Goal: Complete application form

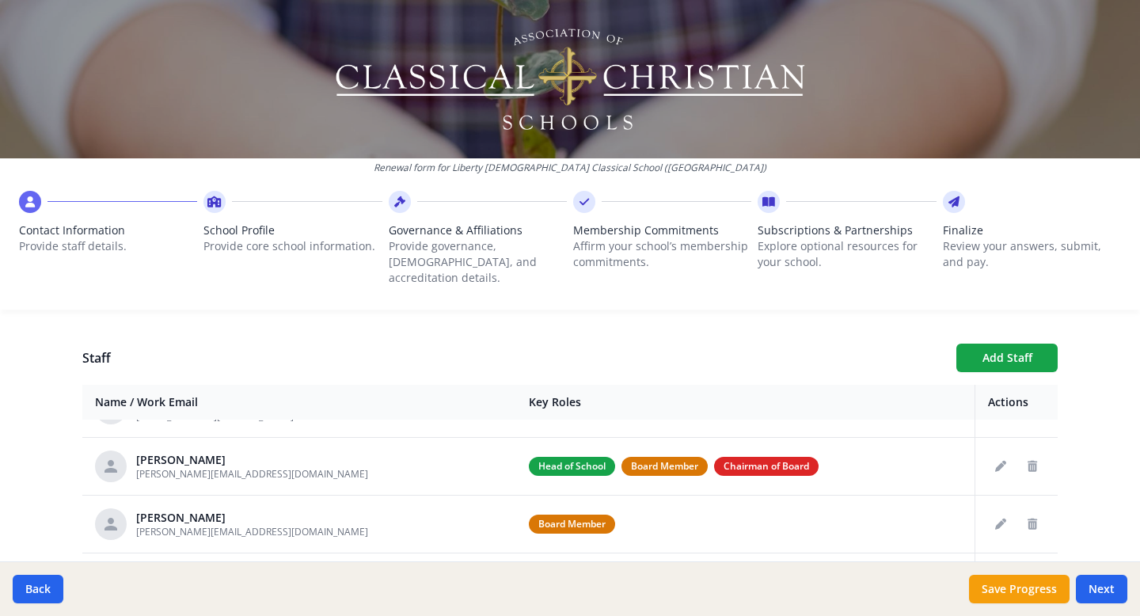
scroll to position [106, 0]
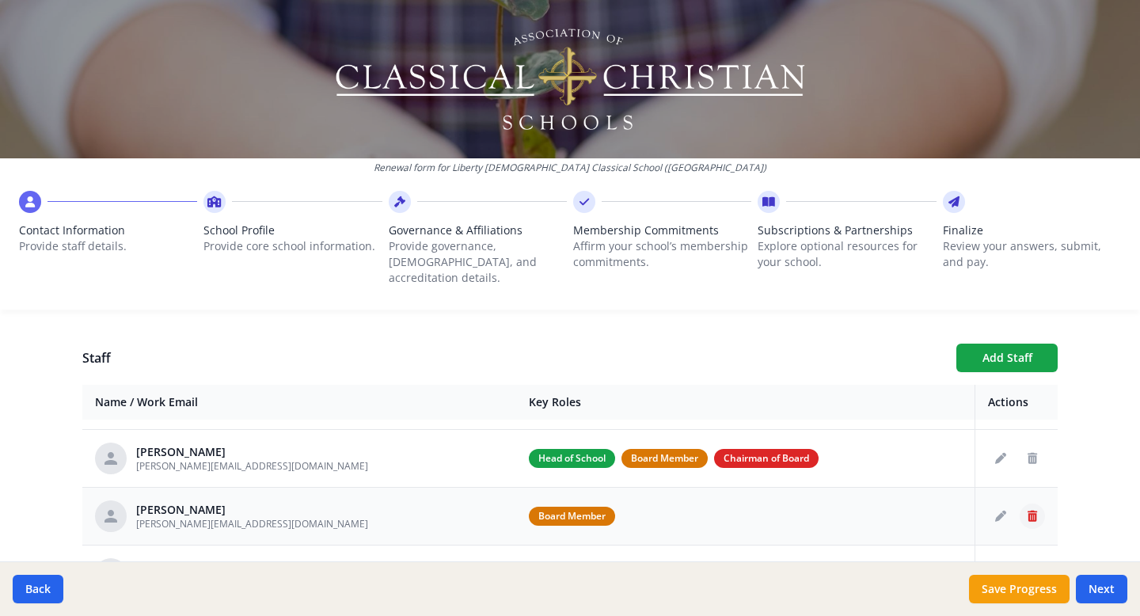
click at [1034, 511] on icon "Delete staff" at bounding box center [1031, 516] width 9 height 11
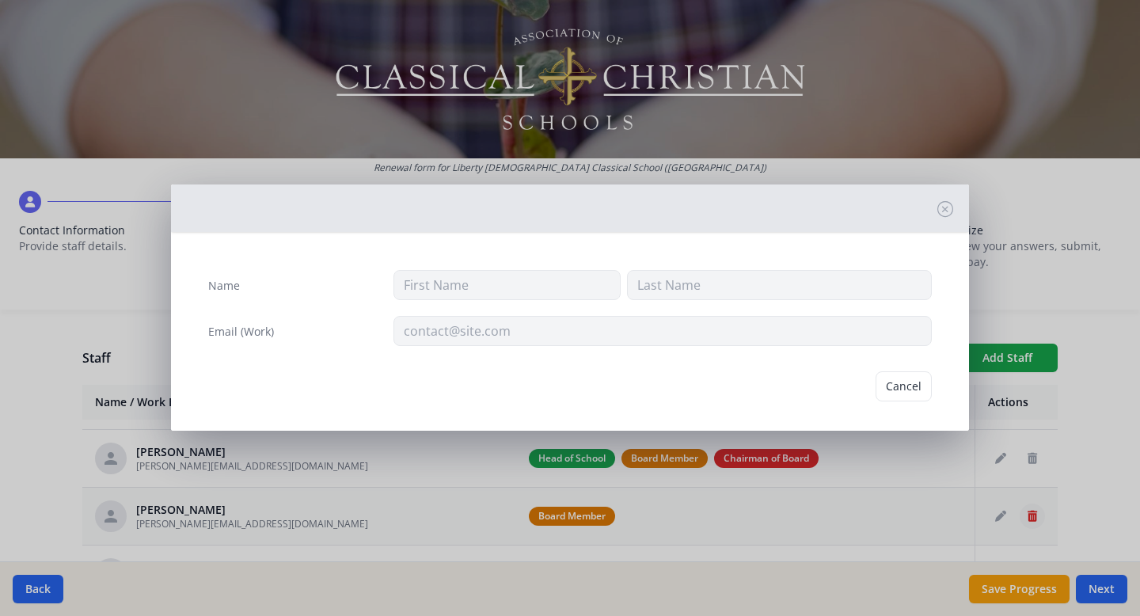
type input "[PERSON_NAME]"
type input "[PERSON_NAME][EMAIL_ADDRESS][DOMAIN_NAME]"
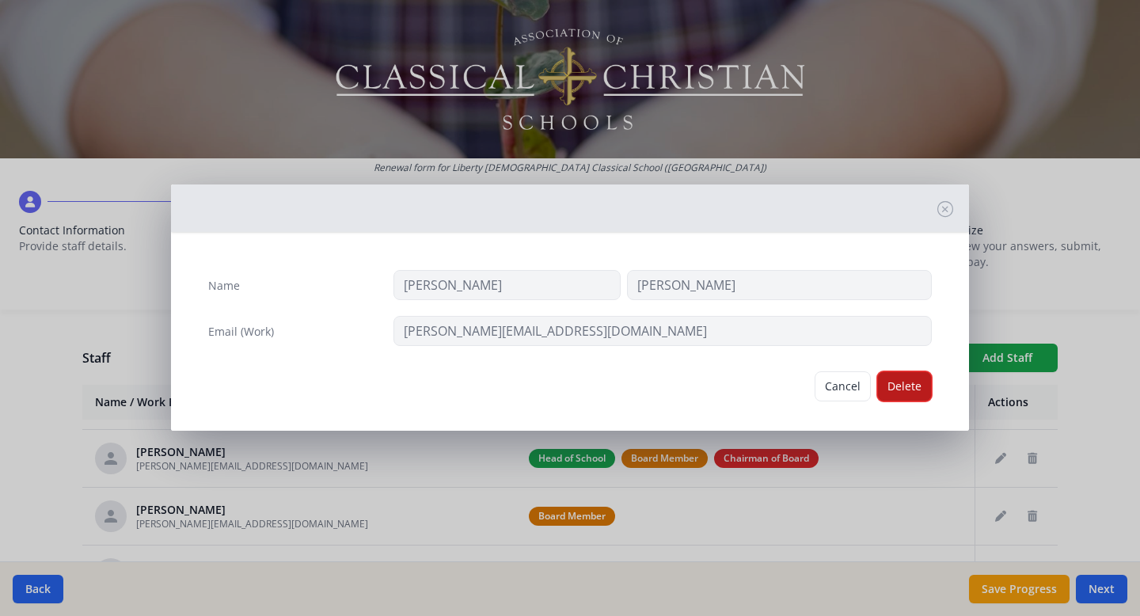
click at [903, 393] on button "Delete" at bounding box center [904, 386] width 55 height 30
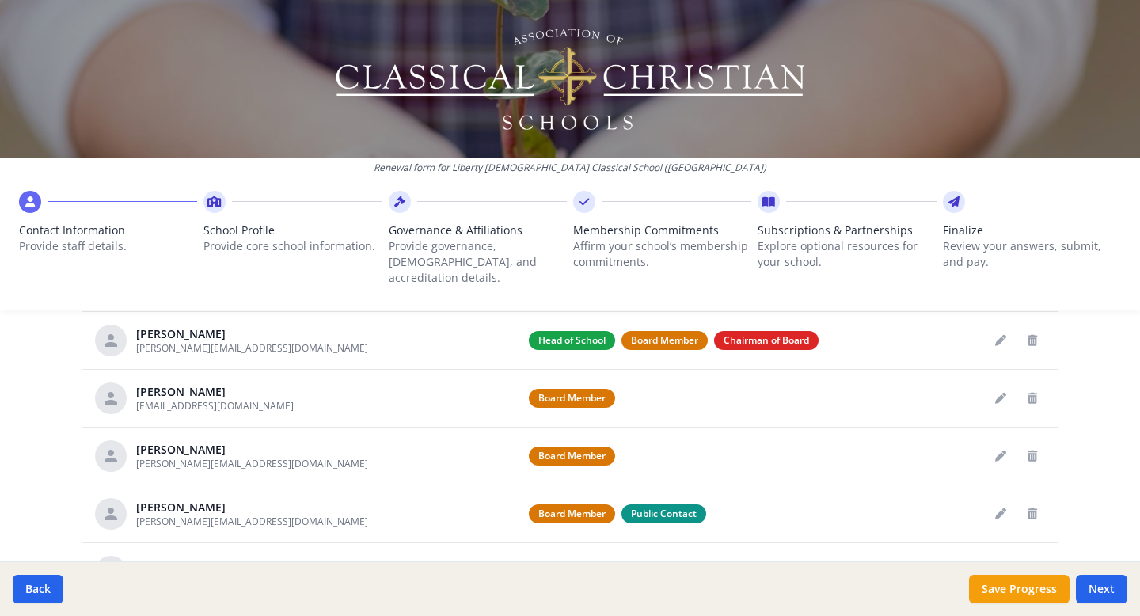
scroll to position [730, 0]
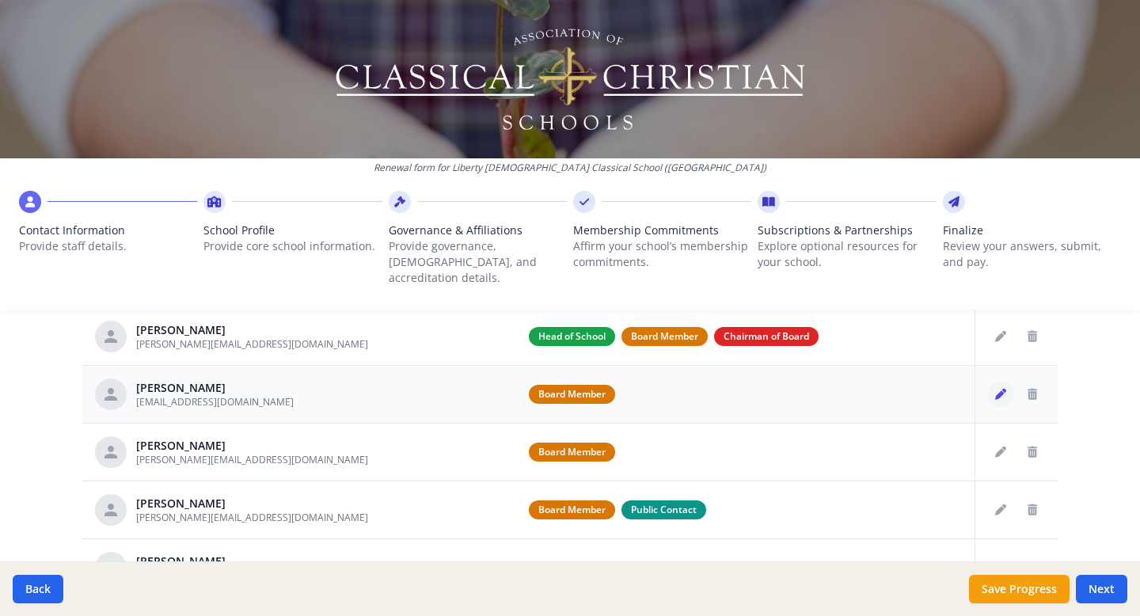
click at [1001, 389] on icon "Edit staff" at bounding box center [1000, 394] width 11 height 11
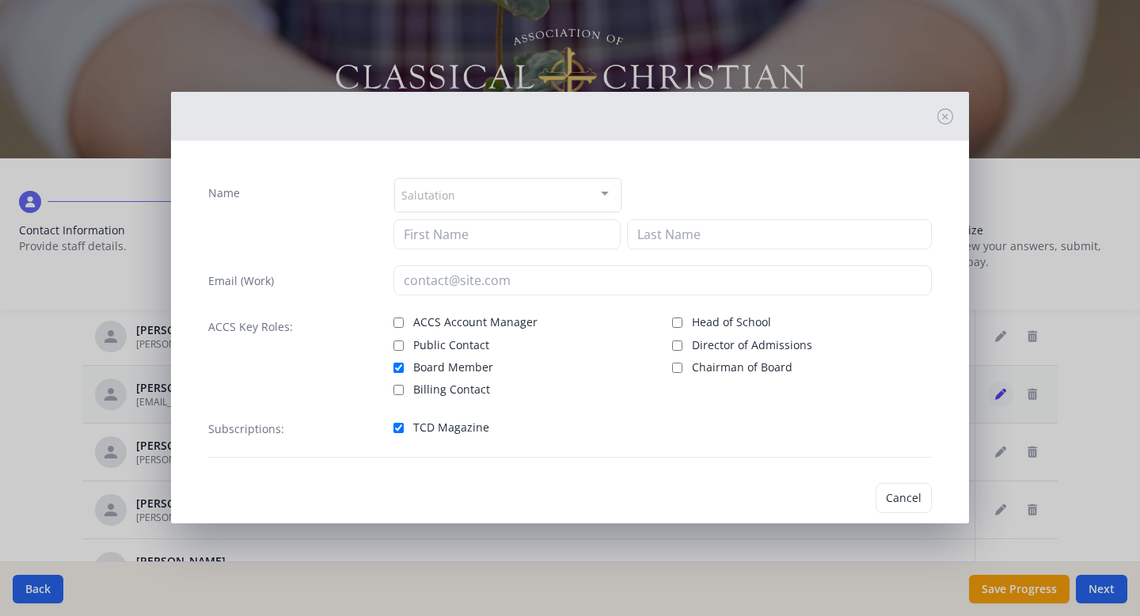
type input "[PERSON_NAME]"
type input "Pedee"
type input "[EMAIL_ADDRESS][DOMAIN_NAME]"
checkbox input "true"
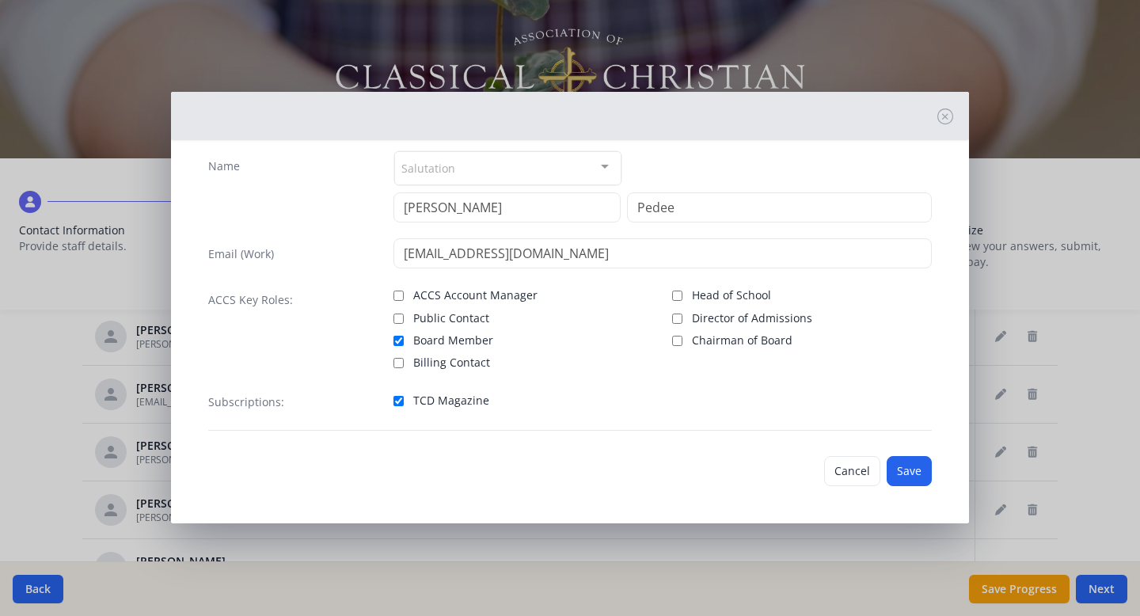
scroll to position [28, 0]
click at [674, 292] on input "Head of School" at bounding box center [677, 295] width 10 height 10
checkbox input "true"
click at [395, 336] on input "Board Member" at bounding box center [398, 340] width 10 height 10
checkbox input "false"
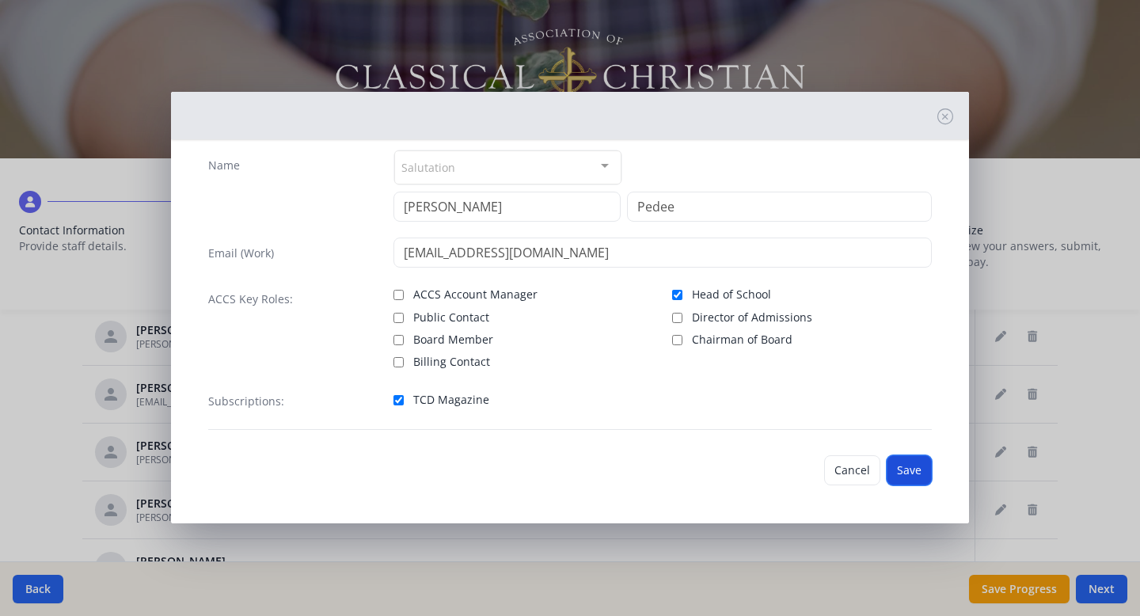
click at [911, 466] on button "Save" at bounding box center [908, 470] width 45 height 30
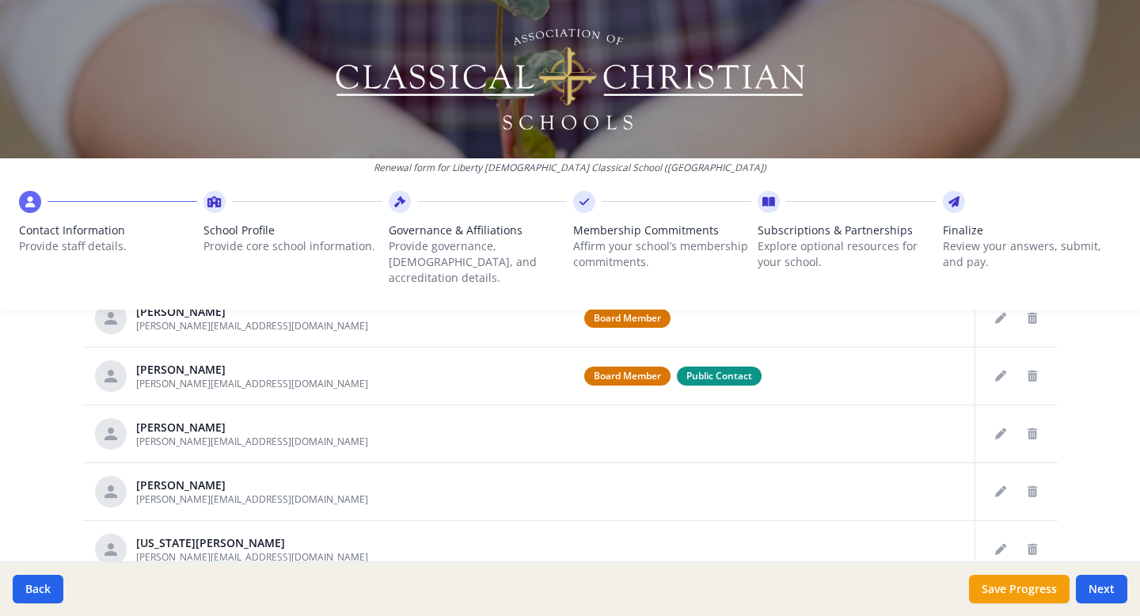
scroll to position [864, 0]
click at [996, 427] on icon "Edit staff" at bounding box center [1000, 432] width 11 height 11
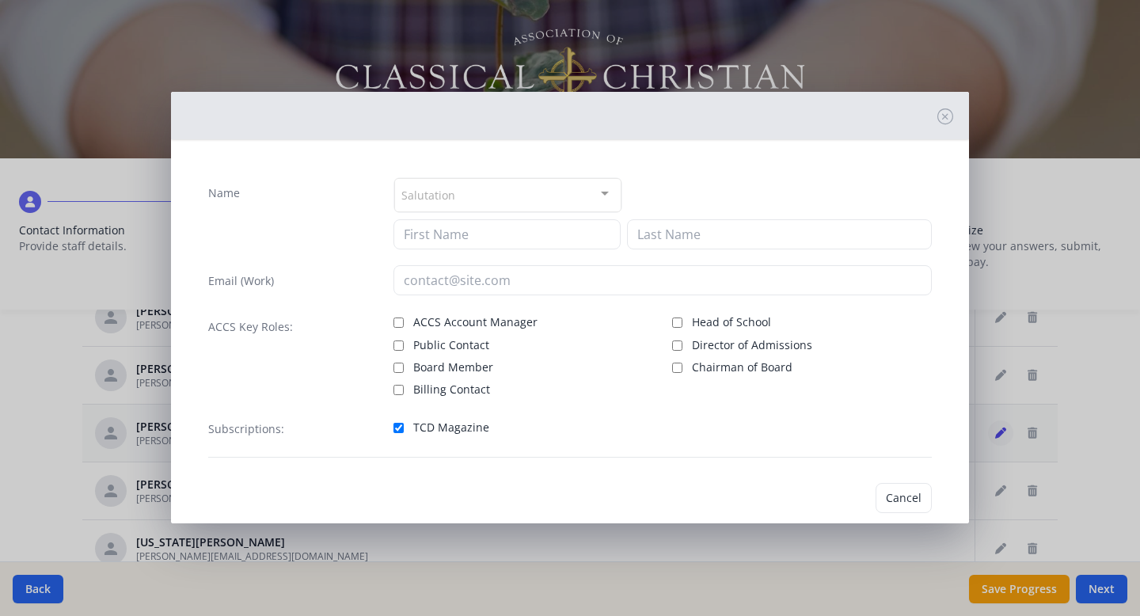
type input "[PERSON_NAME]"
type input "[PERSON_NAME][EMAIL_ADDRESS][DOMAIN_NAME]"
checkbox input "true"
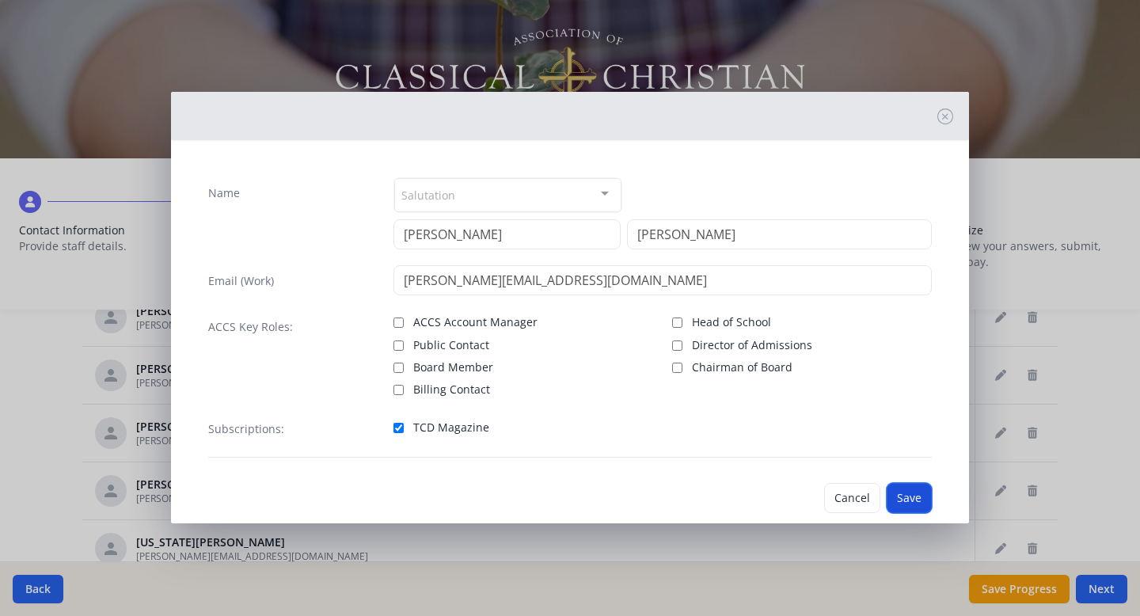
click at [909, 492] on button "Save" at bounding box center [908, 498] width 45 height 30
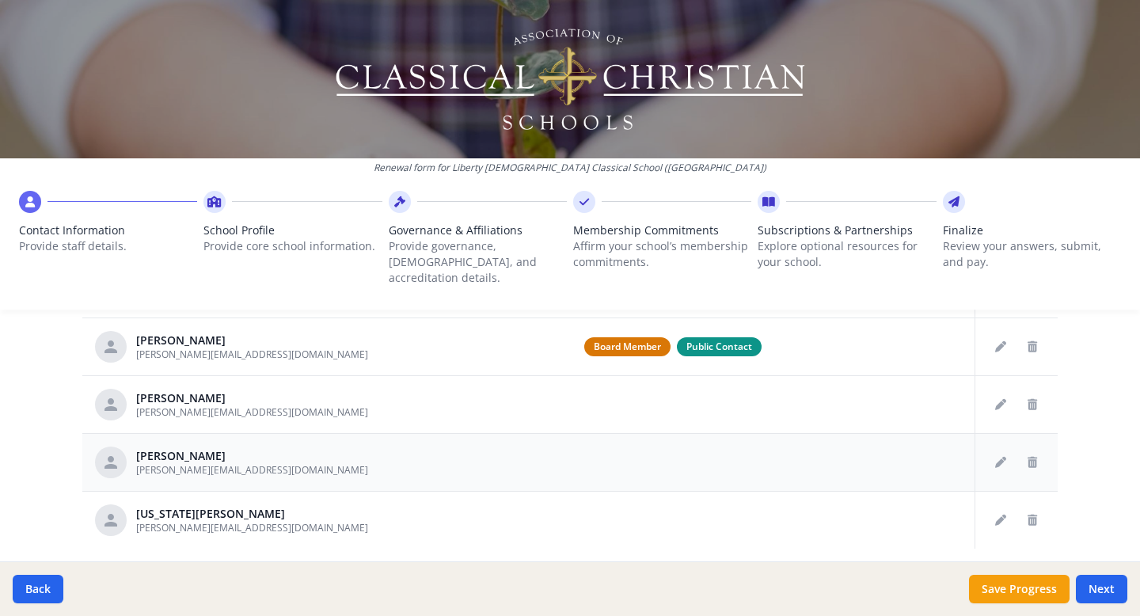
scroll to position [930, 0]
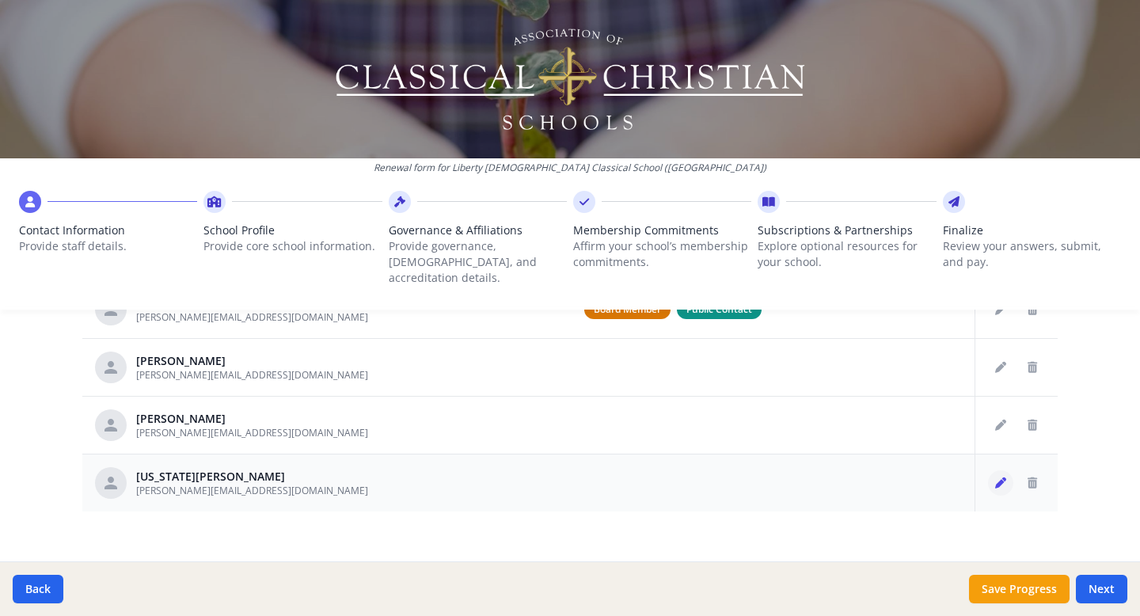
click at [1001, 477] on icon "Edit staff" at bounding box center [1000, 482] width 11 height 11
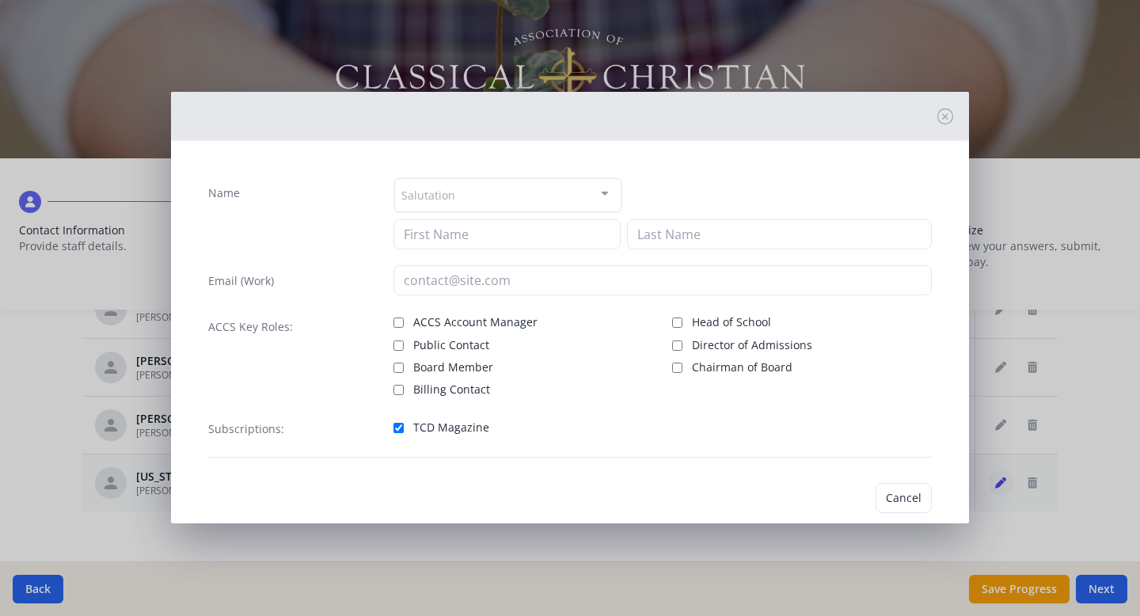
type input "[US_STATE]"
type input "[PERSON_NAME]"
type input "[PERSON_NAME][EMAIL_ADDRESS][DOMAIN_NAME]"
checkbox input "true"
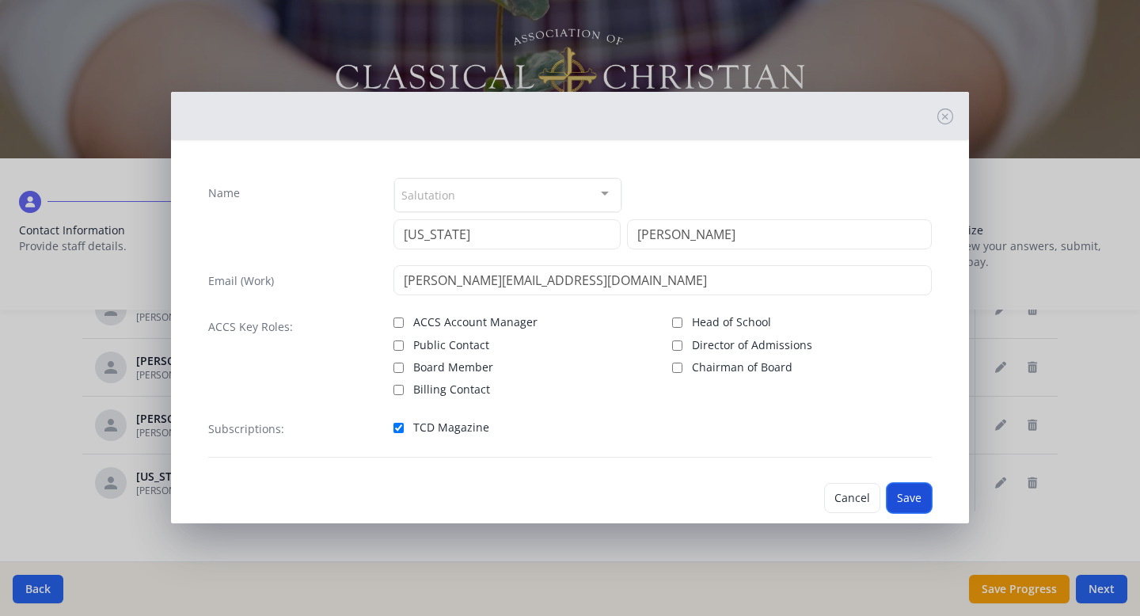
click at [909, 507] on button "Save" at bounding box center [908, 498] width 45 height 30
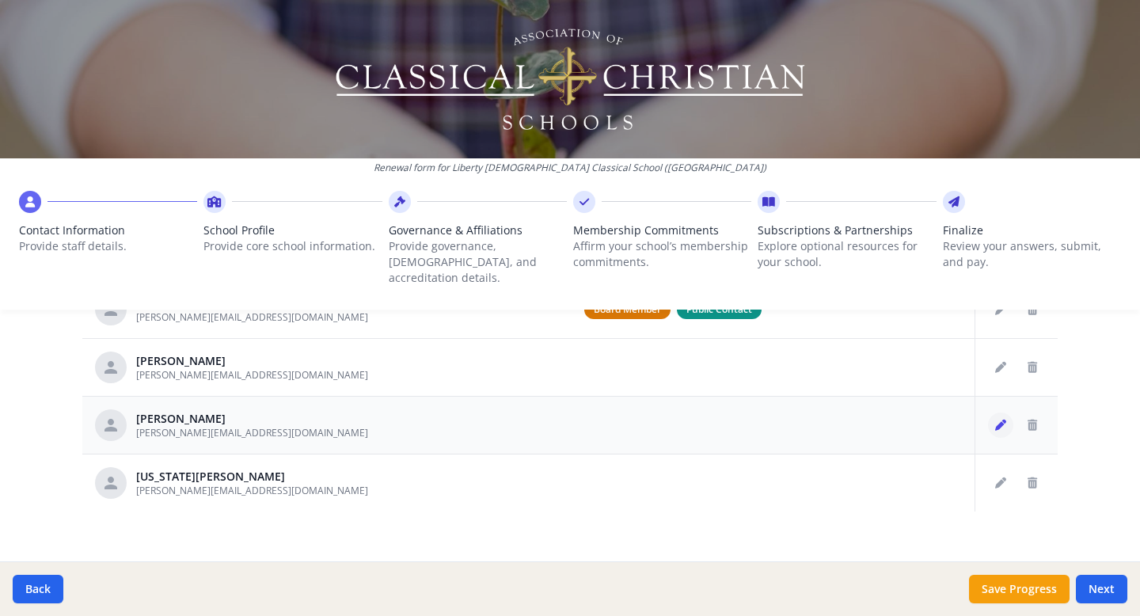
click at [998, 419] on icon "Edit staff" at bounding box center [1000, 424] width 11 height 11
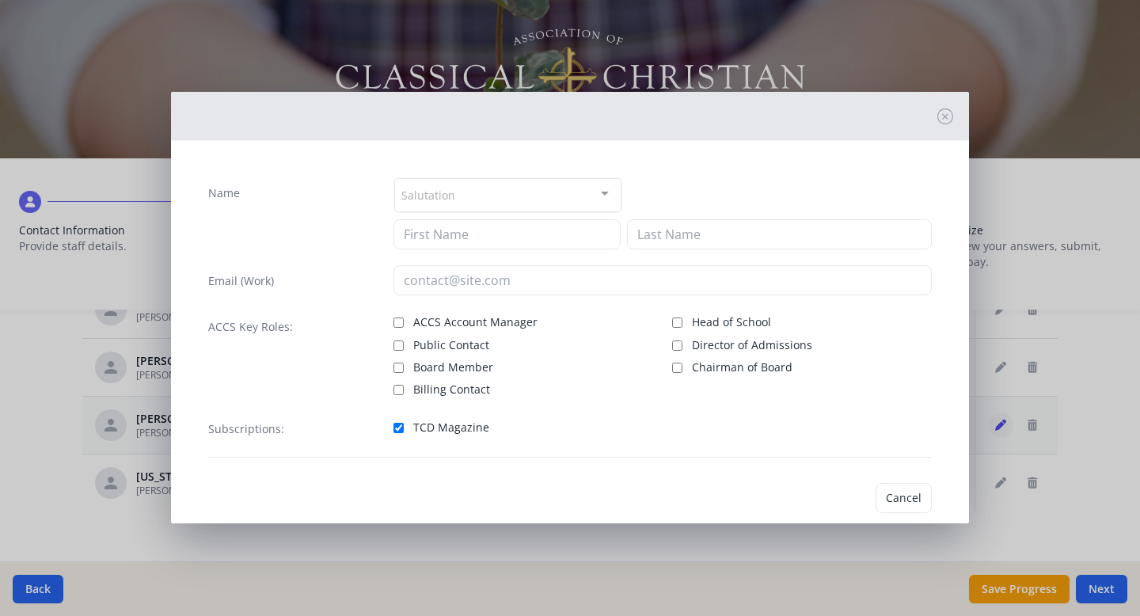
type input "[PERSON_NAME]"
type input "[PERSON_NAME][EMAIL_ADDRESS][DOMAIN_NAME]"
checkbox input "true"
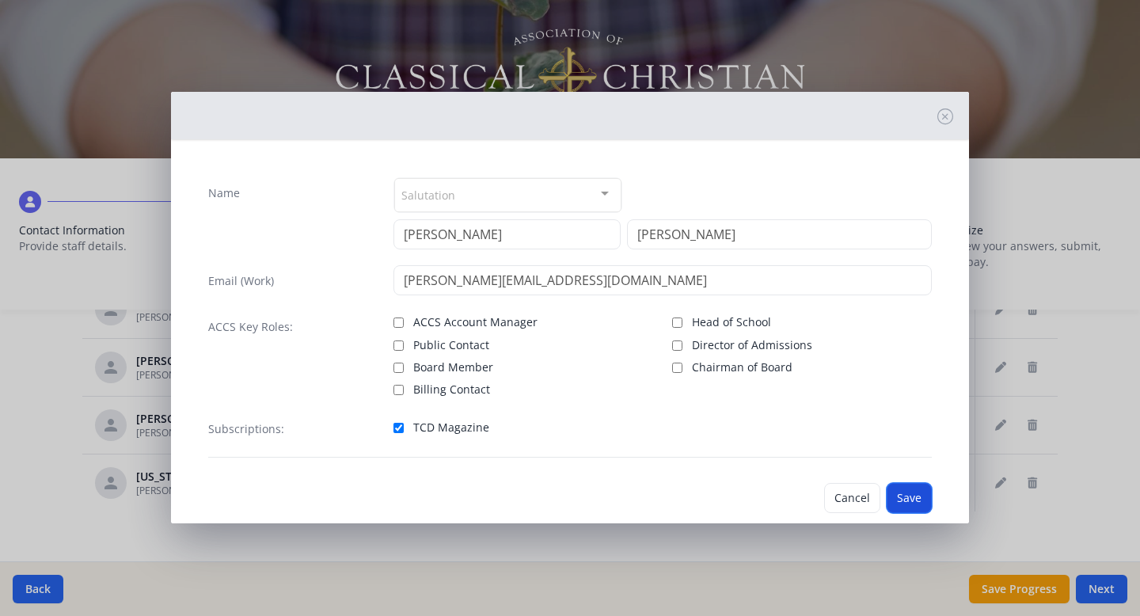
click at [905, 493] on button "Save" at bounding box center [908, 498] width 45 height 30
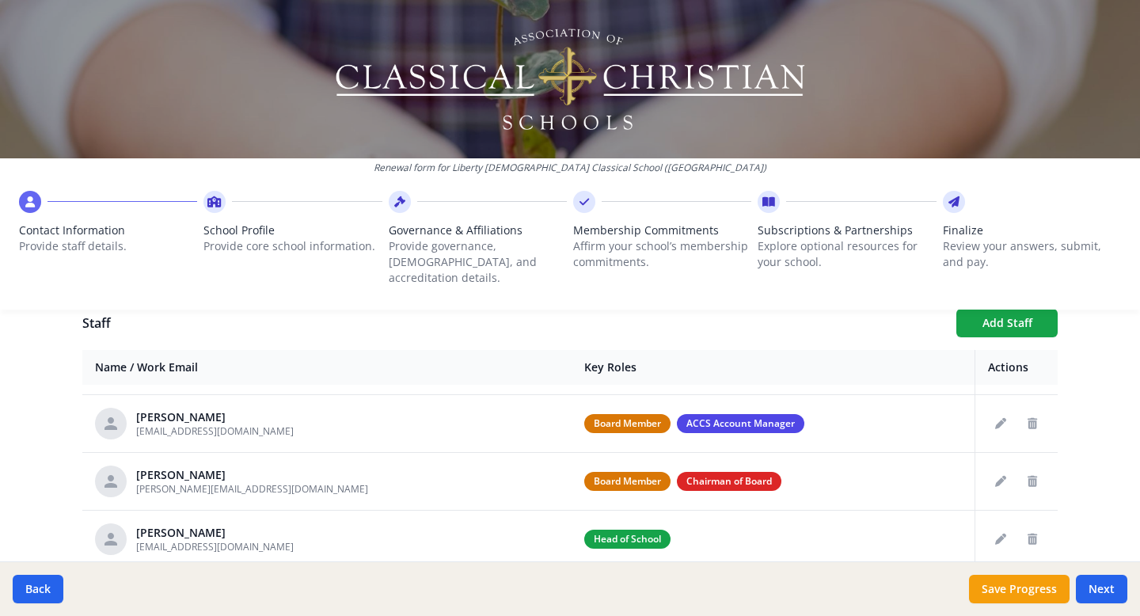
scroll to position [576, 0]
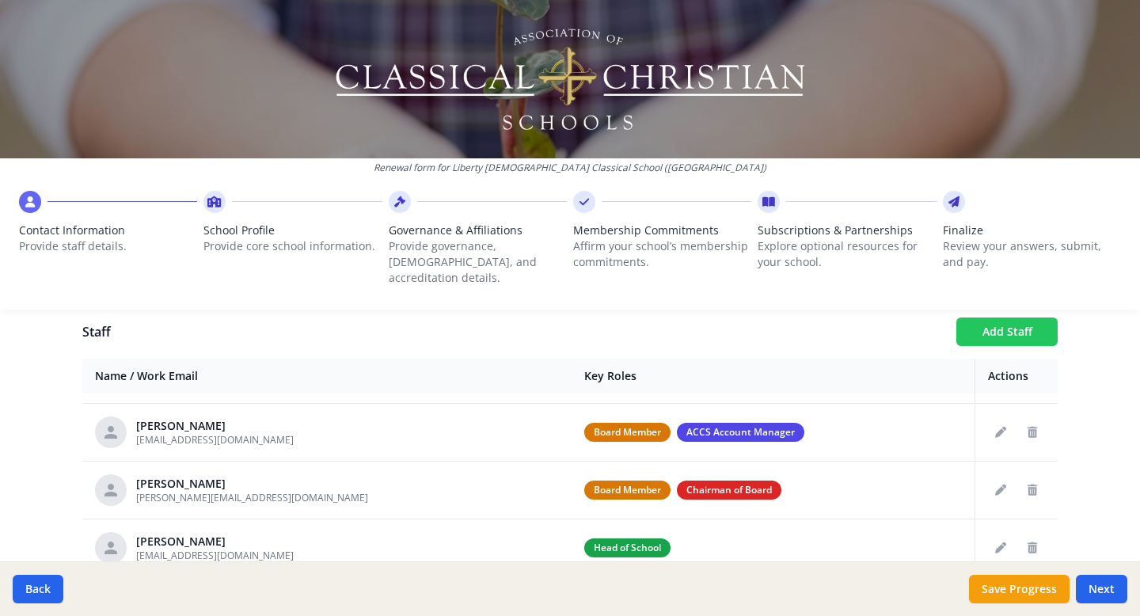
click at [1000, 317] on button "Add Staff" at bounding box center [1006, 331] width 101 height 28
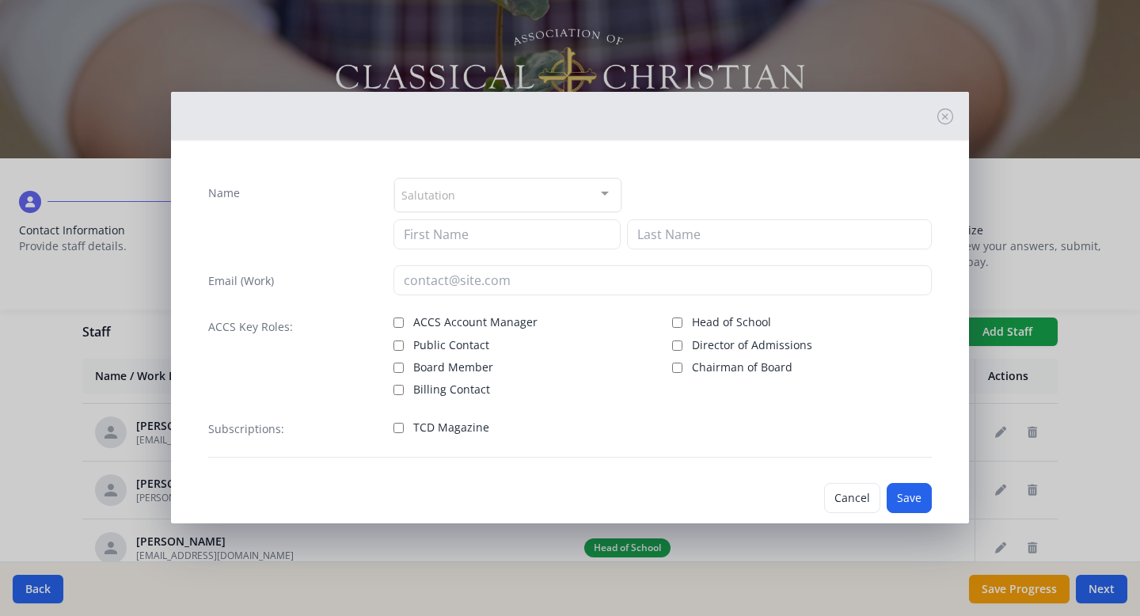
click at [520, 187] on div "Salutation" at bounding box center [507, 195] width 227 height 34
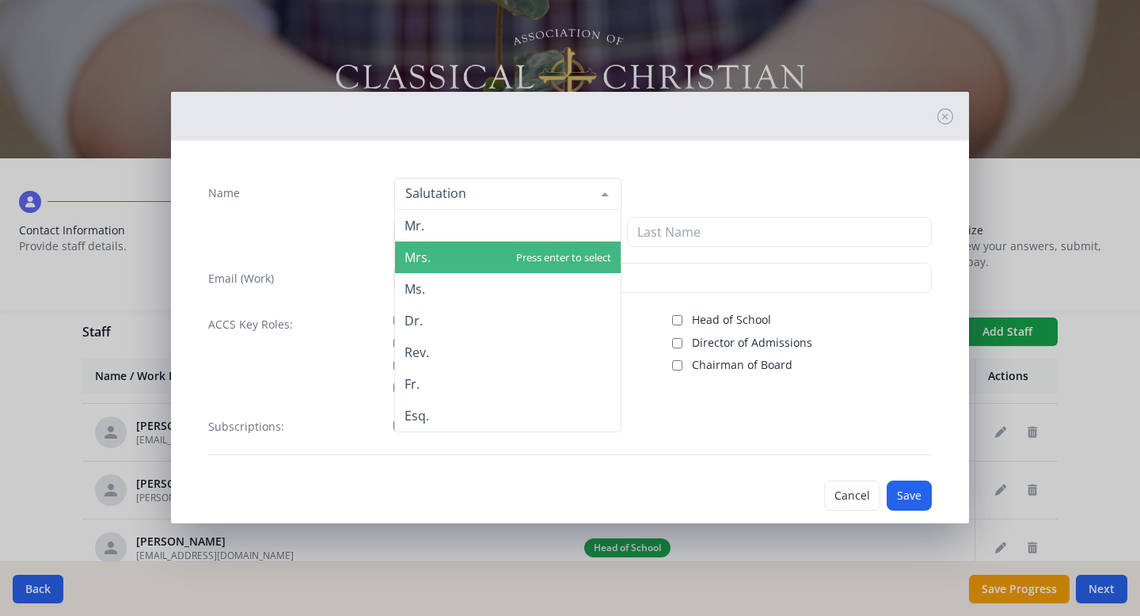
click at [442, 260] on span "Mrs." at bounding box center [508, 257] width 226 height 32
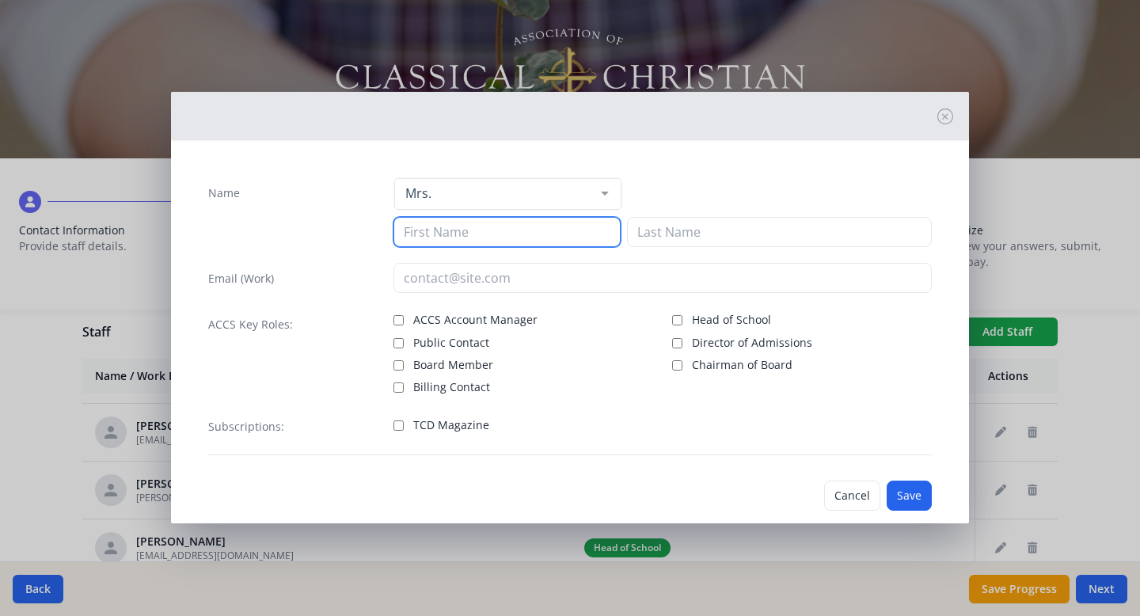
click at [476, 234] on input at bounding box center [506, 232] width 227 height 30
type input "[PERSON_NAME]"
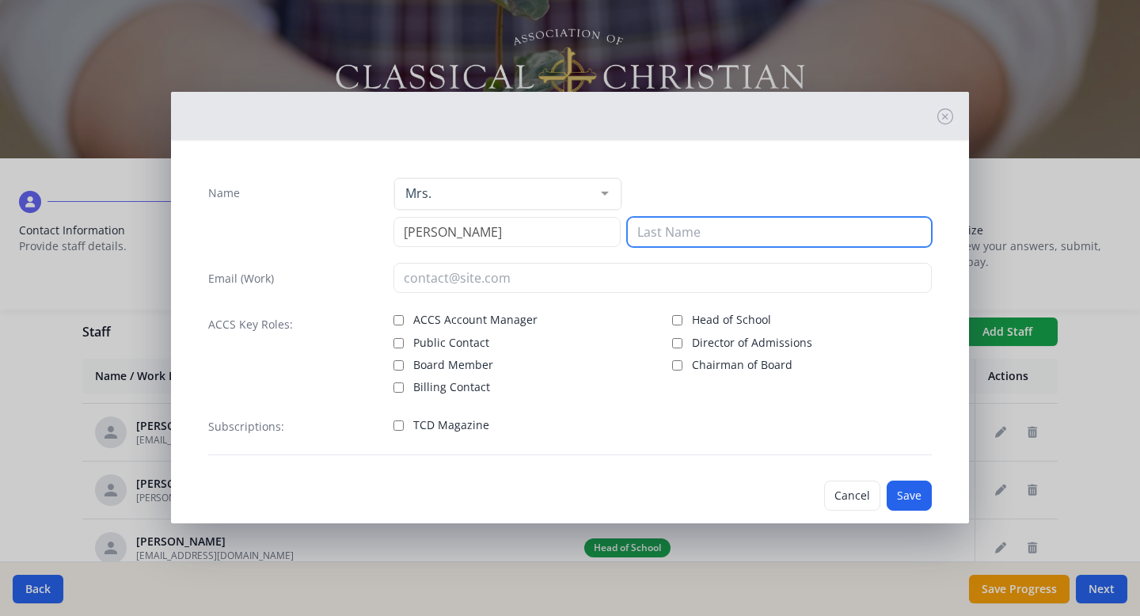
click at [709, 233] on input at bounding box center [779, 232] width 305 height 30
type input "Raches"
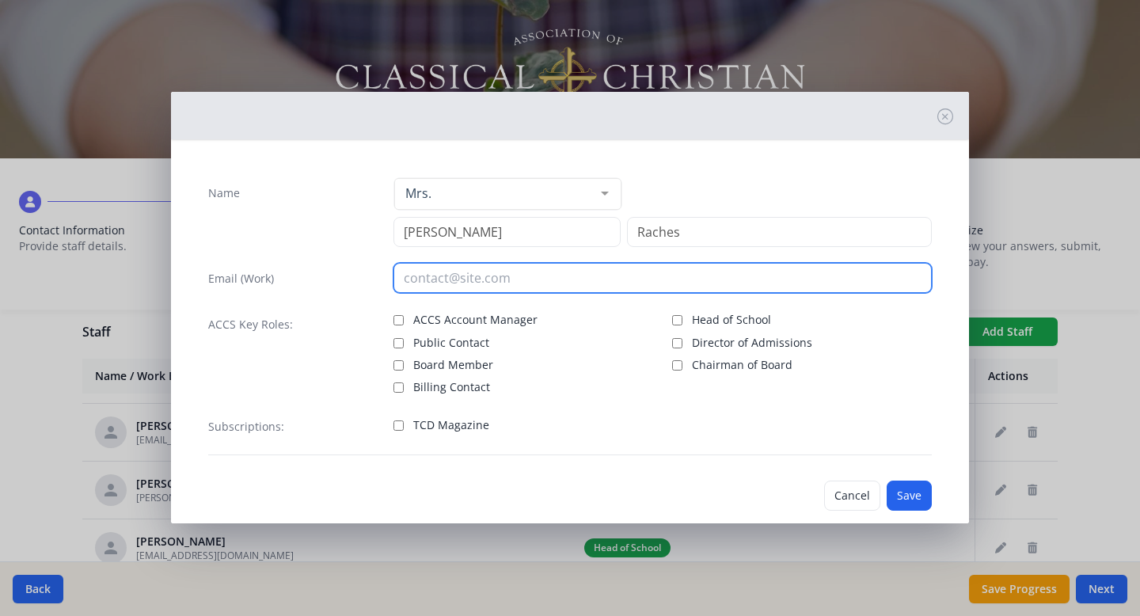
click at [536, 286] on input "email" at bounding box center [662, 278] width 539 height 30
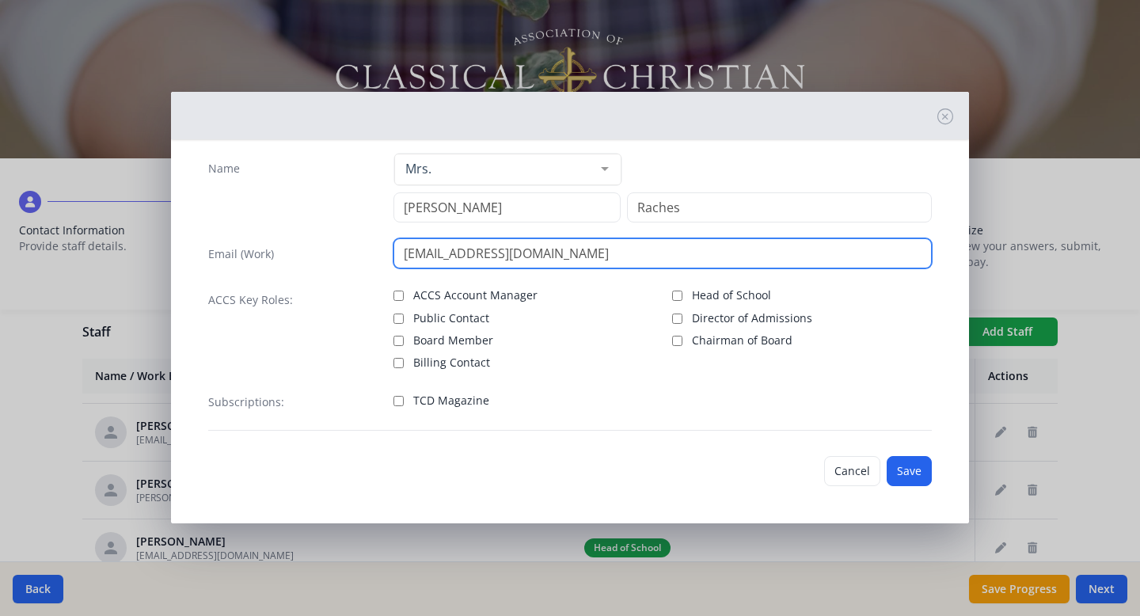
scroll to position [25, 0]
type input "[EMAIL_ADDRESS][DOMAIN_NAME]"
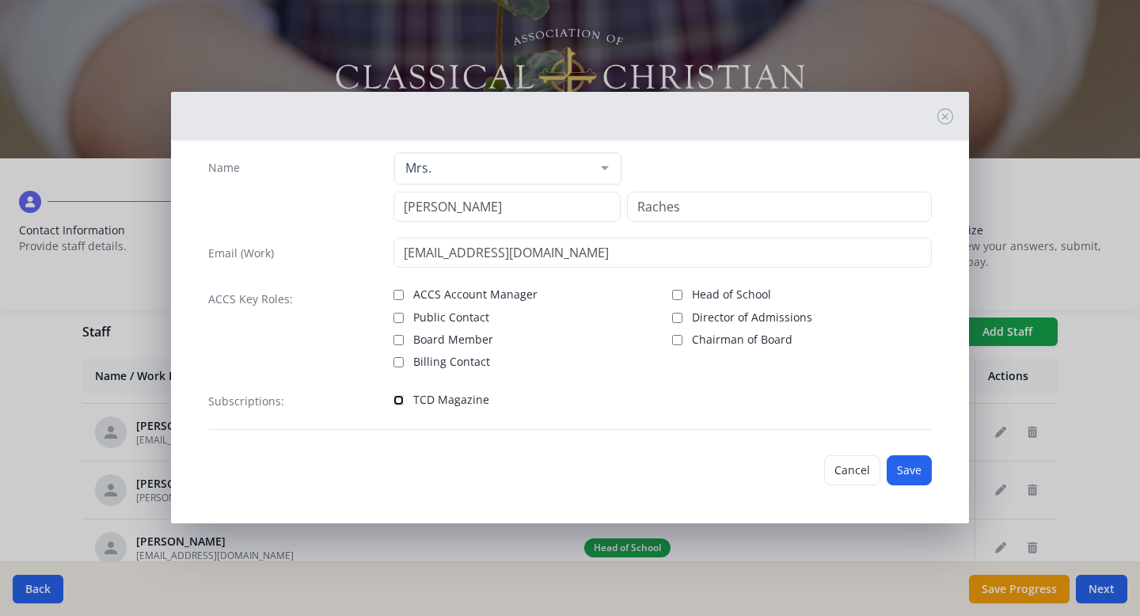
click at [396, 398] on input "TCD Magazine" at bounding box center [398, 400] width 10 height 10
checkbox input "true"
click at [909, 469] on button "Save" at bounding box center [908, 470] width 45 height 30
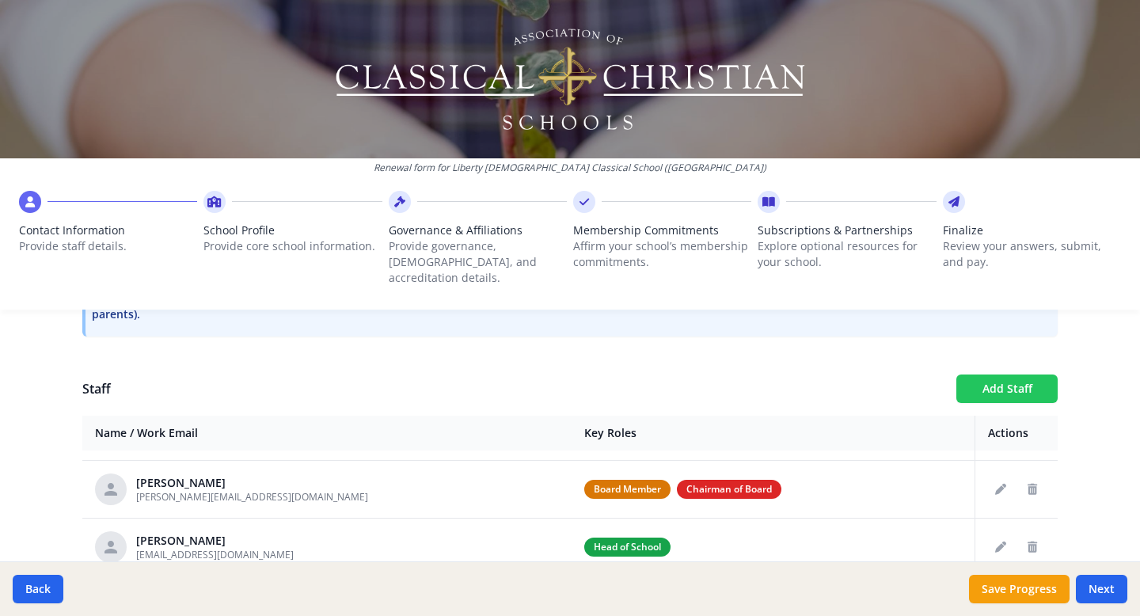
scroll to position [517, 0]
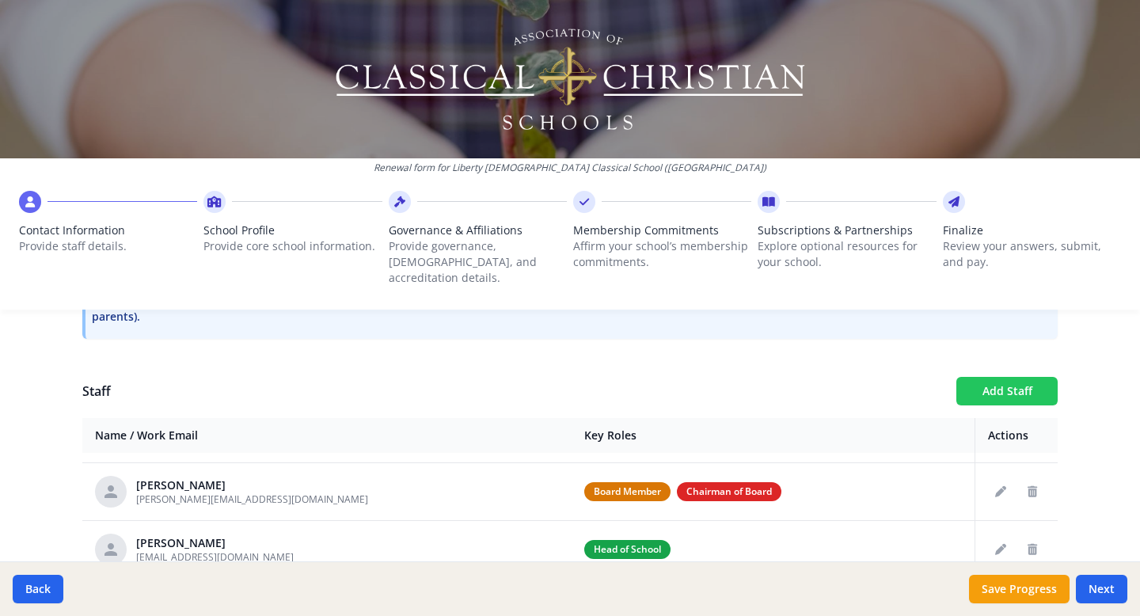
click at [982, 377] on button "Add Staff" at bounding box center [1006, 391] width 101 height 28
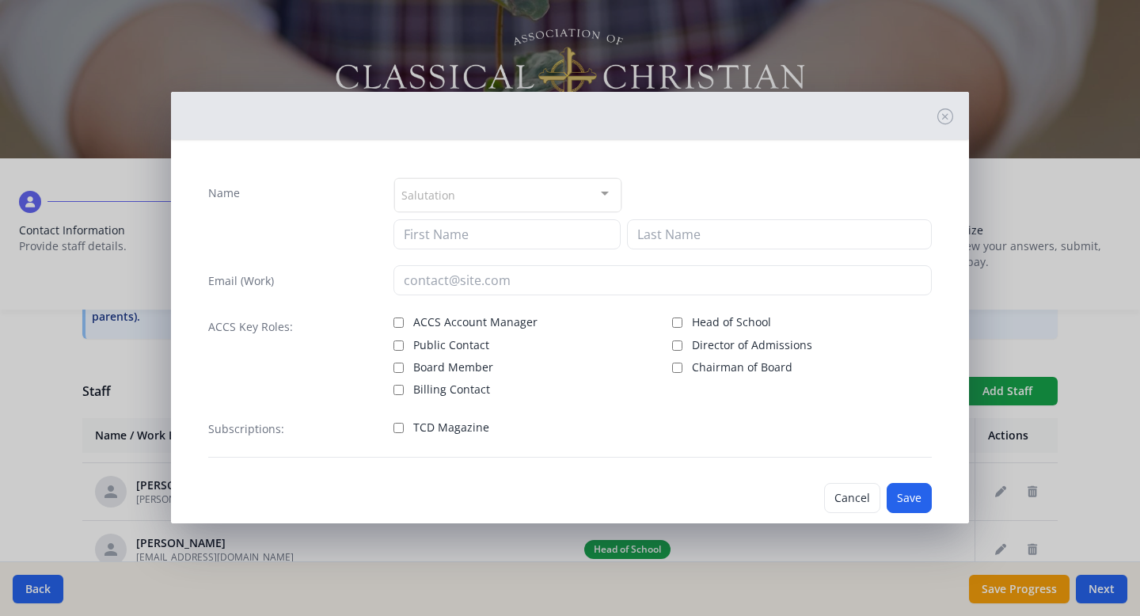
click at [602, 189] on div at bounding box center [605, 194] width 32 height 30
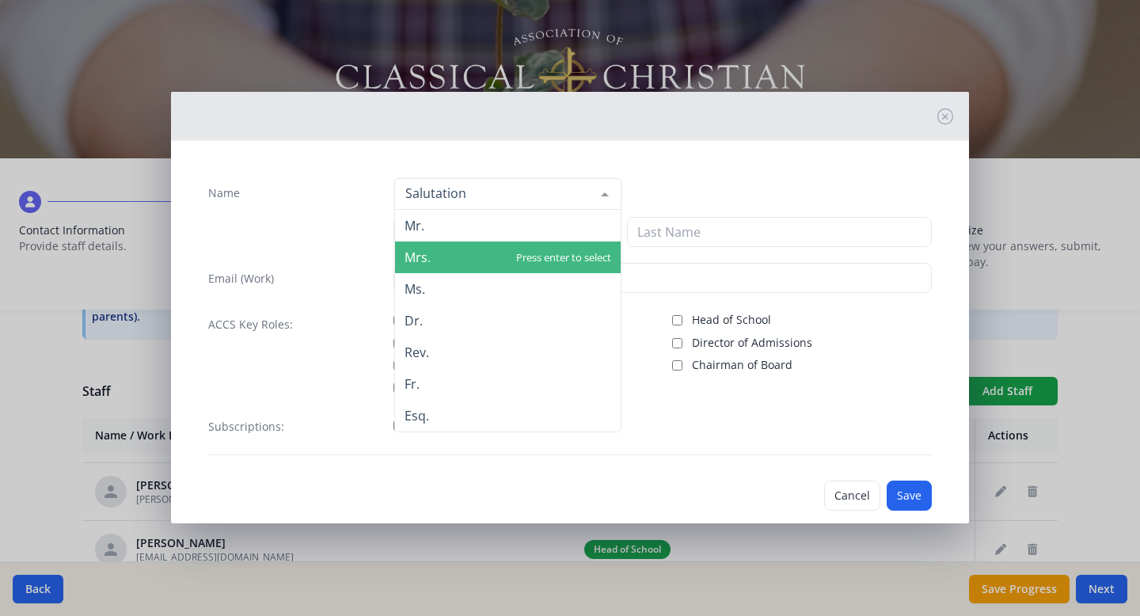
click at [583, 249] on span "Mrs." at bounding box center [508, 257] width 226 height 32
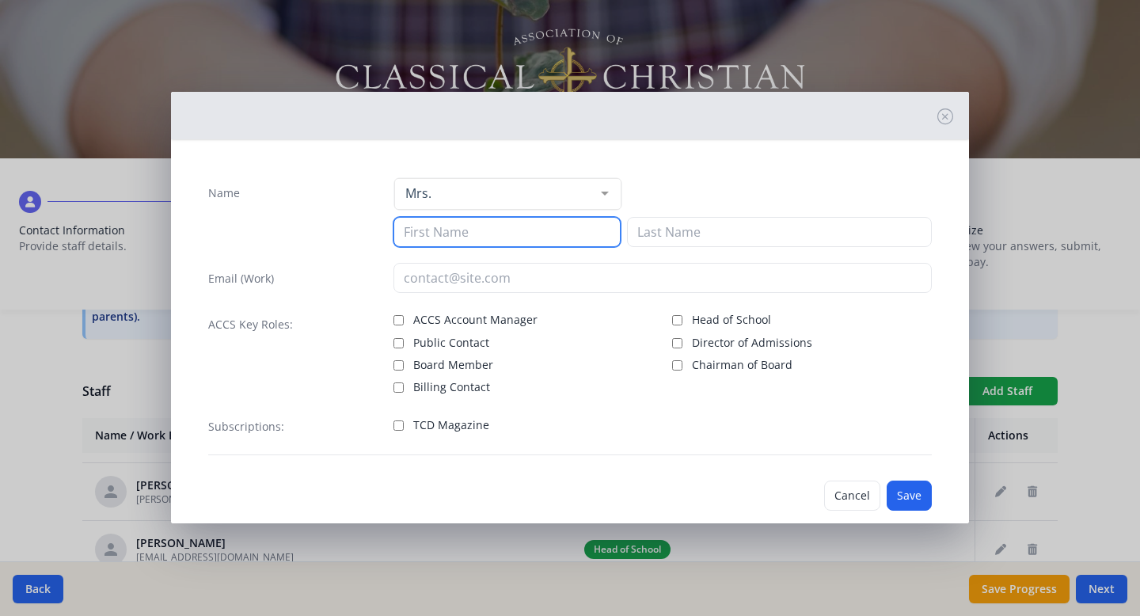
click at [496, 239] on input at bounding box center [506, 232] width 227 height 30
type input "[PERSON_NAME]"
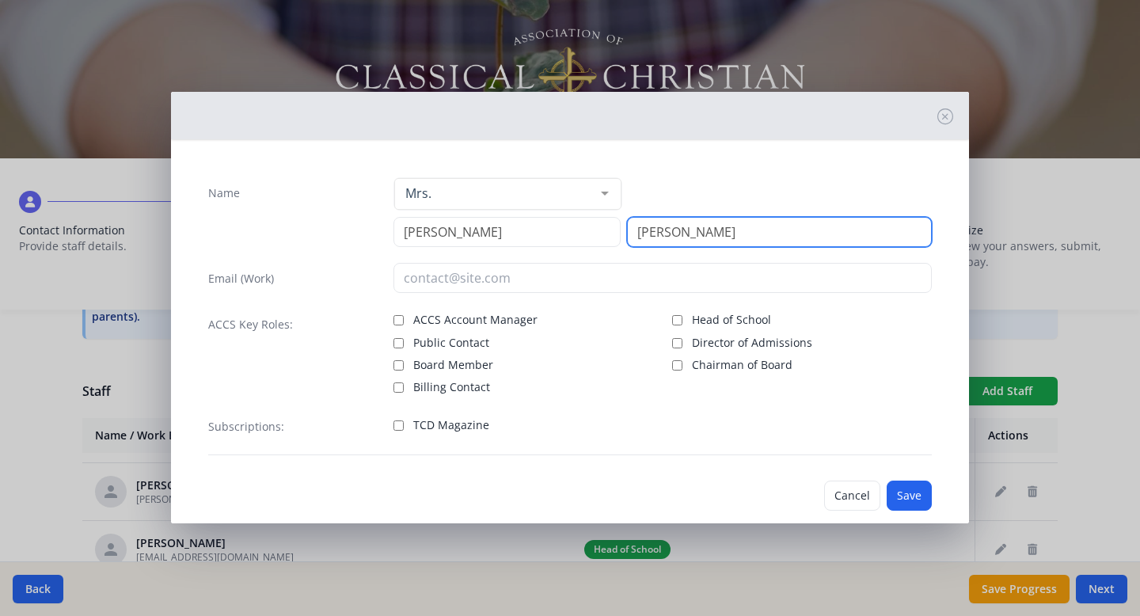
type input "[PERSON_NAME]"
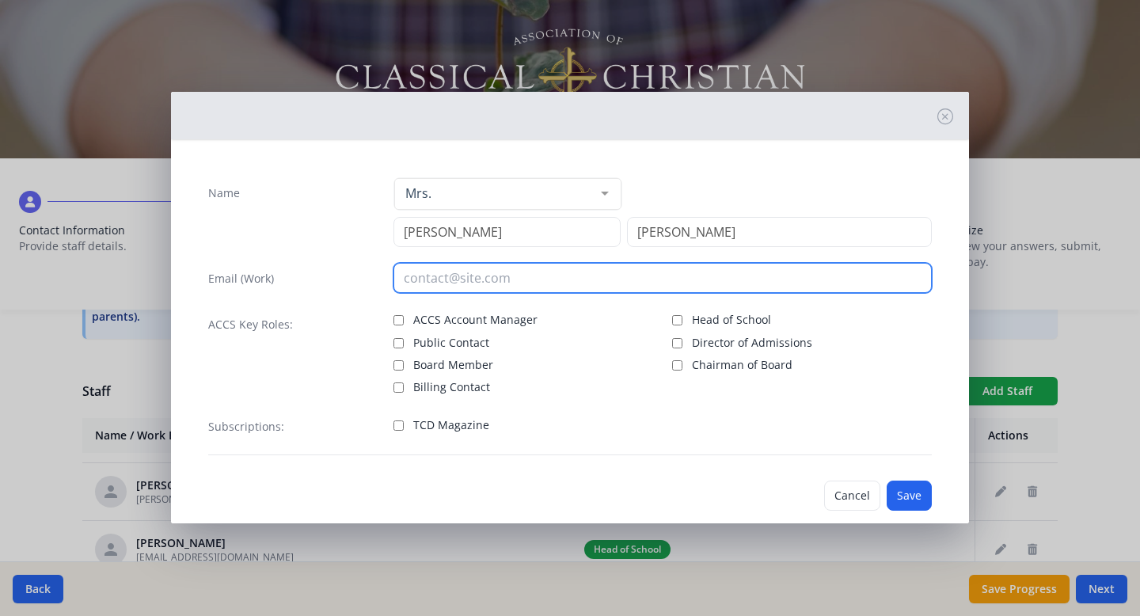
click at [465, 278] on input "email" at bounding box center [662, 278] width 539 height 30
type input "[EMAIL_ADDRESS][DOMAIN_NAME]"
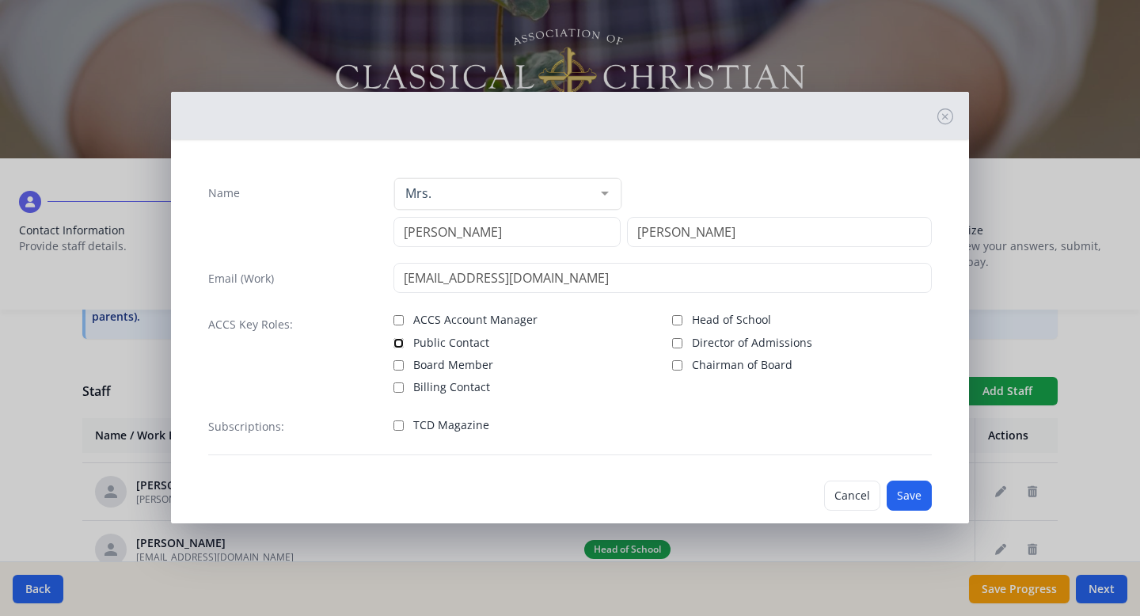
click at [398, 340] on input "Public Contact" at bounding box center [398, 343] width 10 height 10
checkbox input "true"
click at [914, 495] on button "Save" at bounding box center [908, 495] width 45 height 30
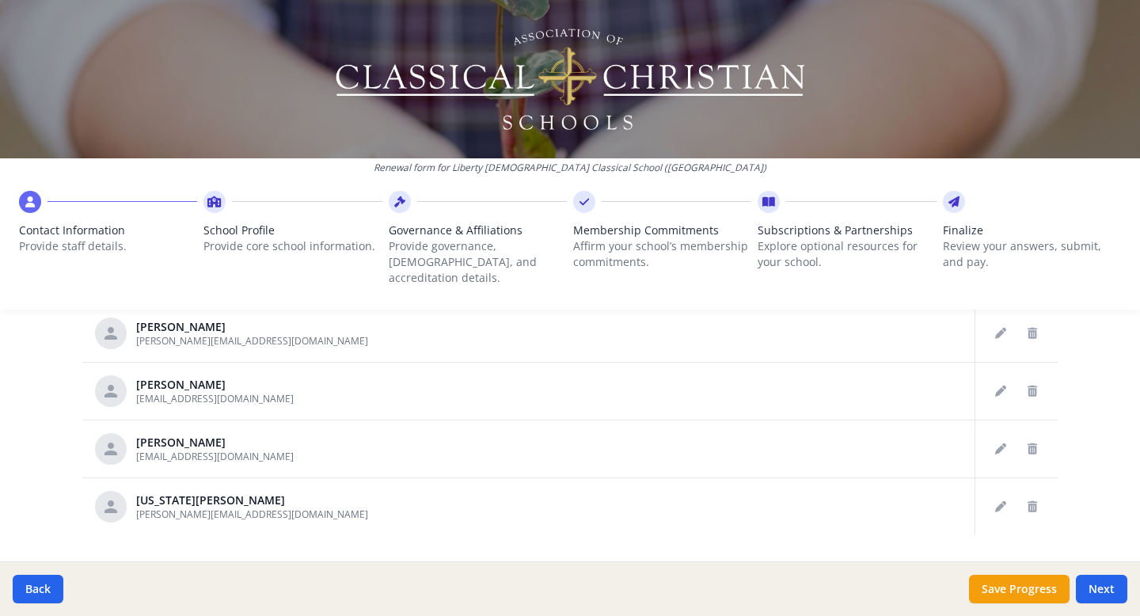
scroll to position [930, 0]
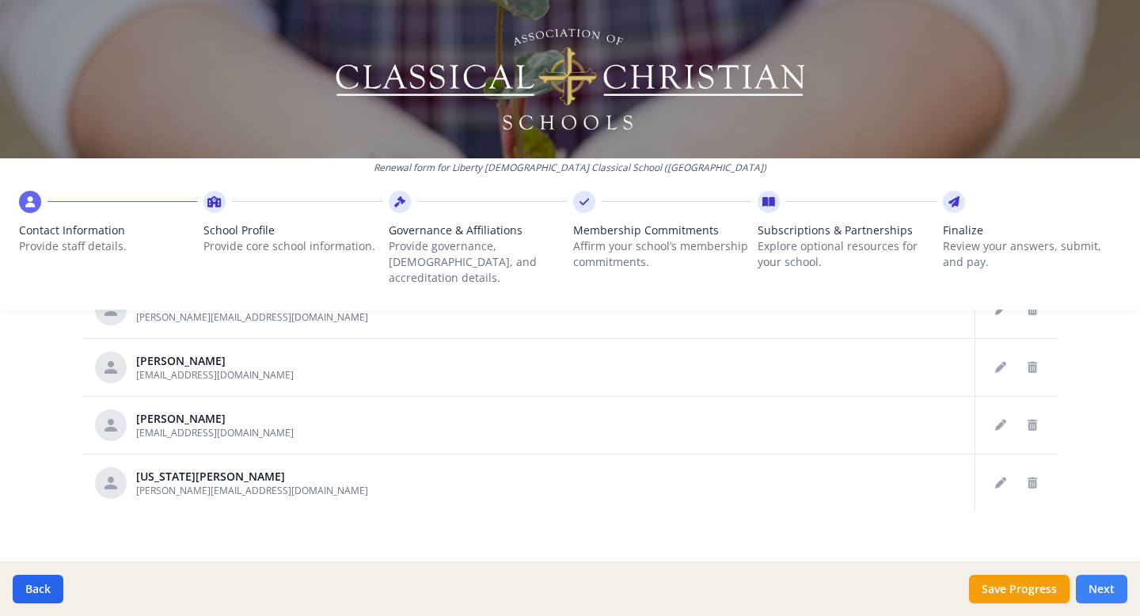
click at [1103, 587] on button "Next" at bounding box center [1101, 589] width 51 height 28
type input "[PHONE_NUMBER]"
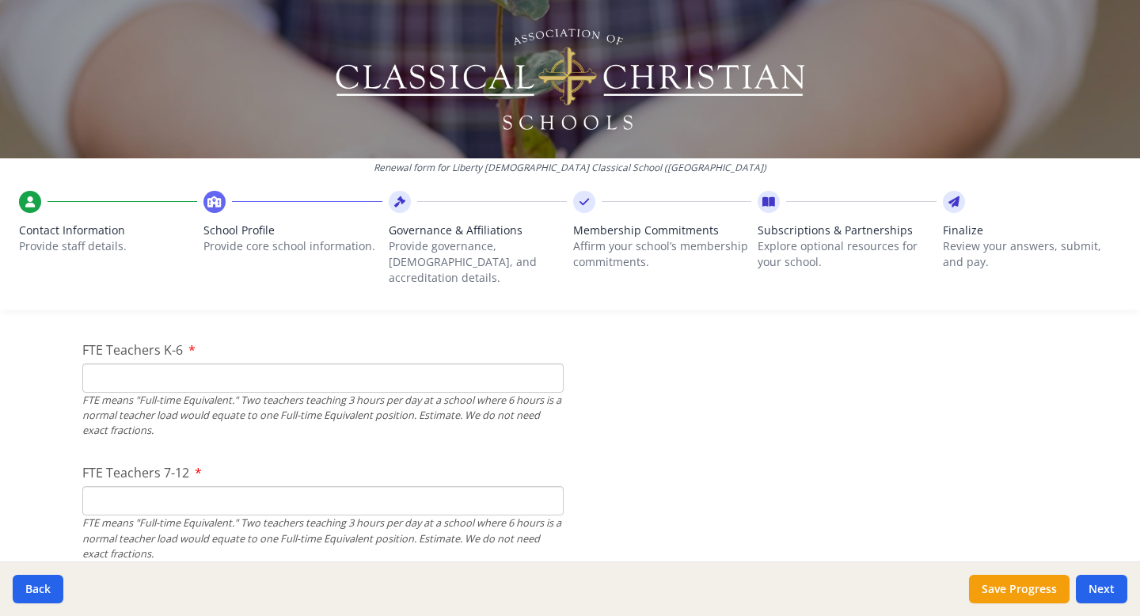
scroll to position [986, 0]
click at [331, 367] on input "FTE Teachers K-6" at bounding box center [322, 379] width 481 height 29
type input "4"
click at [220, 488] on input "FTE Teachers 7-12" at bounding box center [322, 502] width 481 height 29
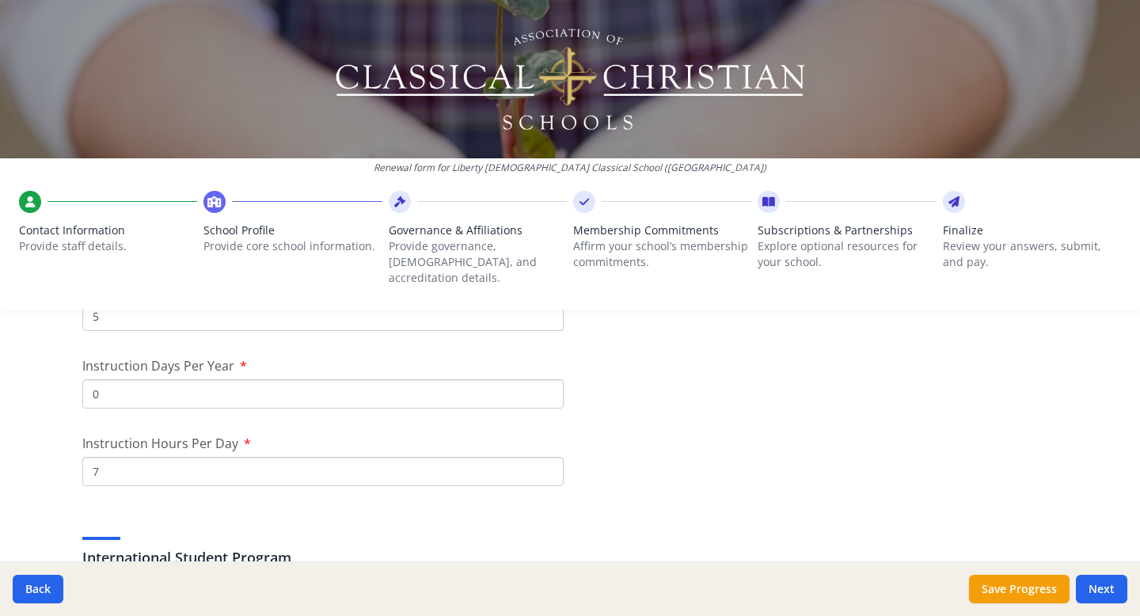
scroll to position [1384, 0]
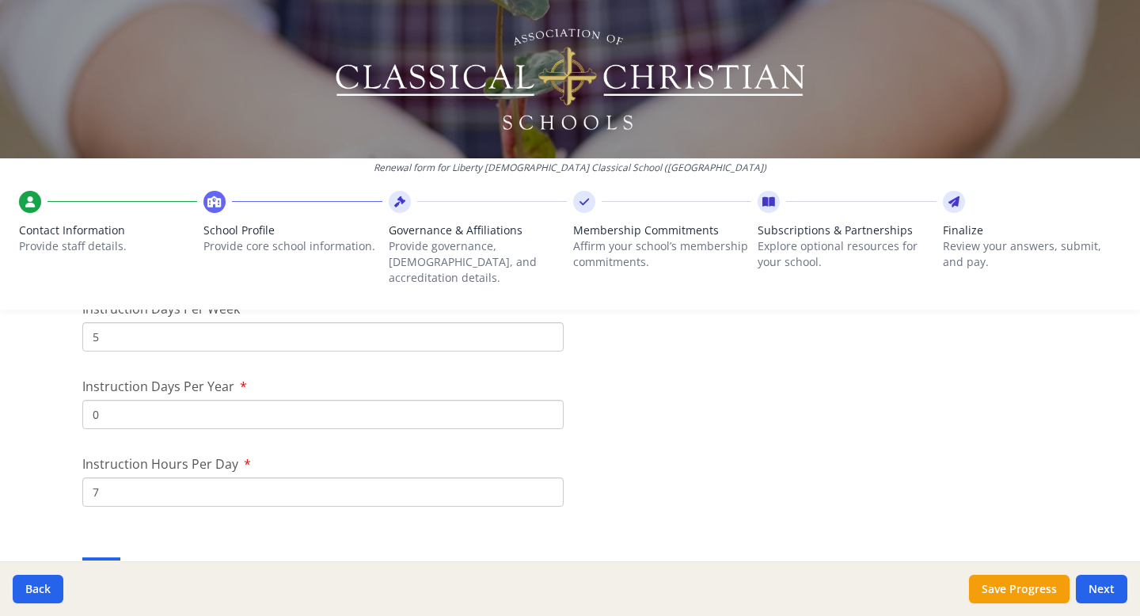
type input "1"
click at [179, 401] on input "0" at bounding box center [322, 414] width 481 height 29
click at [547, 400] on input "1" at bounding box center [322, 414] width 481 height 29
type input "0"
click at [549, 404] on input "0" at bounding box center [322, 414] width 481 height 29
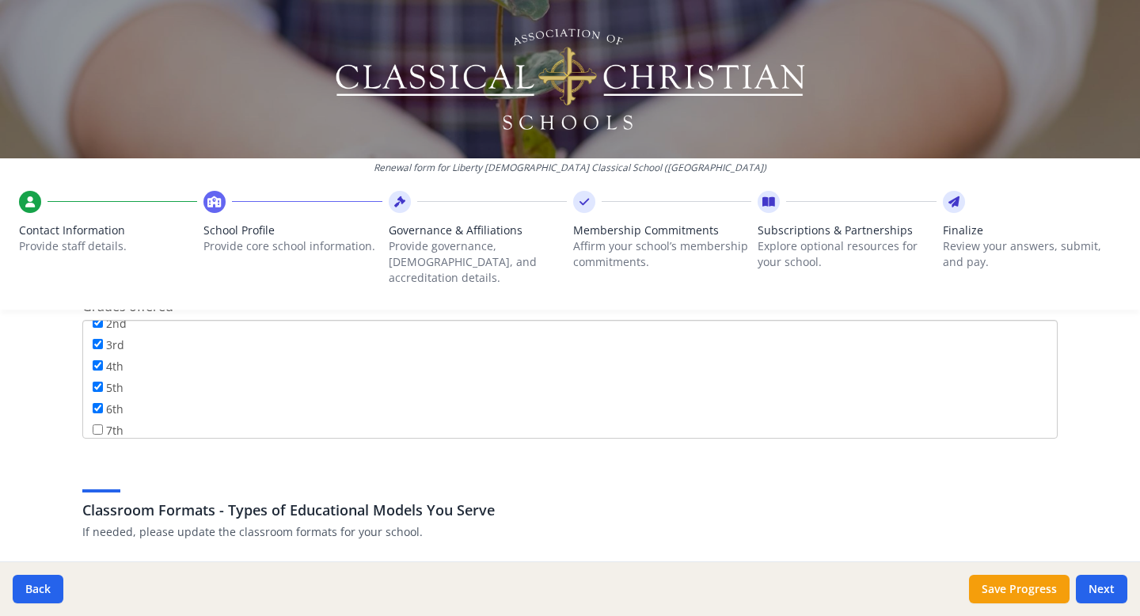
scroll to position [78, 0]
click at [97, 422] on input "7th" at bounding box center [98, 427] width 10 height 10
checkbox input "true"
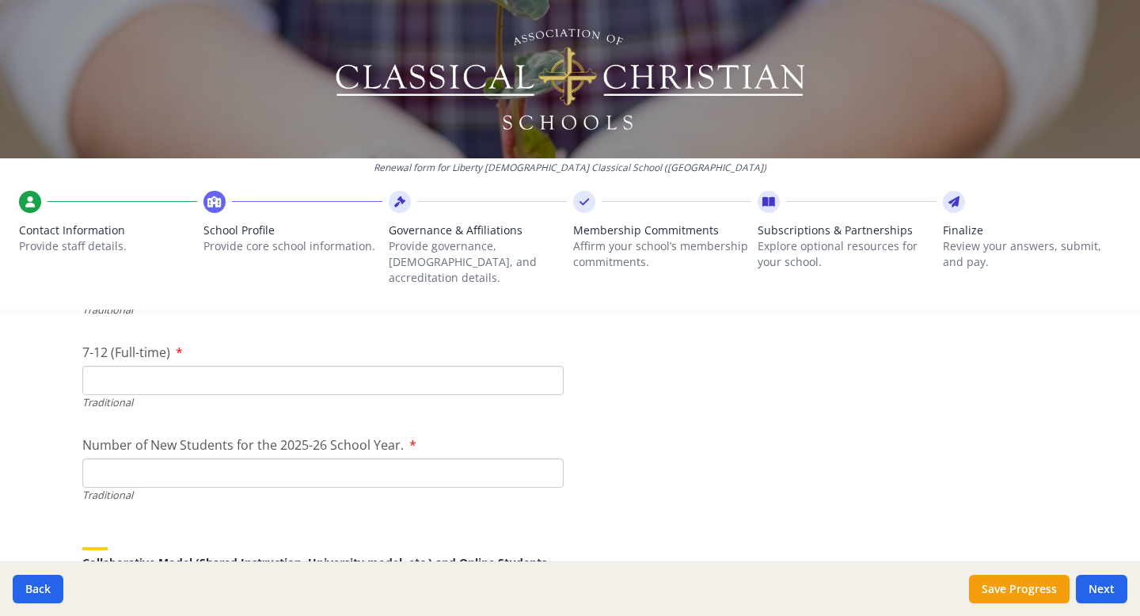
scroll to position [3487, 0]
click at [230, 457] on input "Number of New Students for the 2025-26 School Year." at bounding box center [322, 471] width 481 height 29
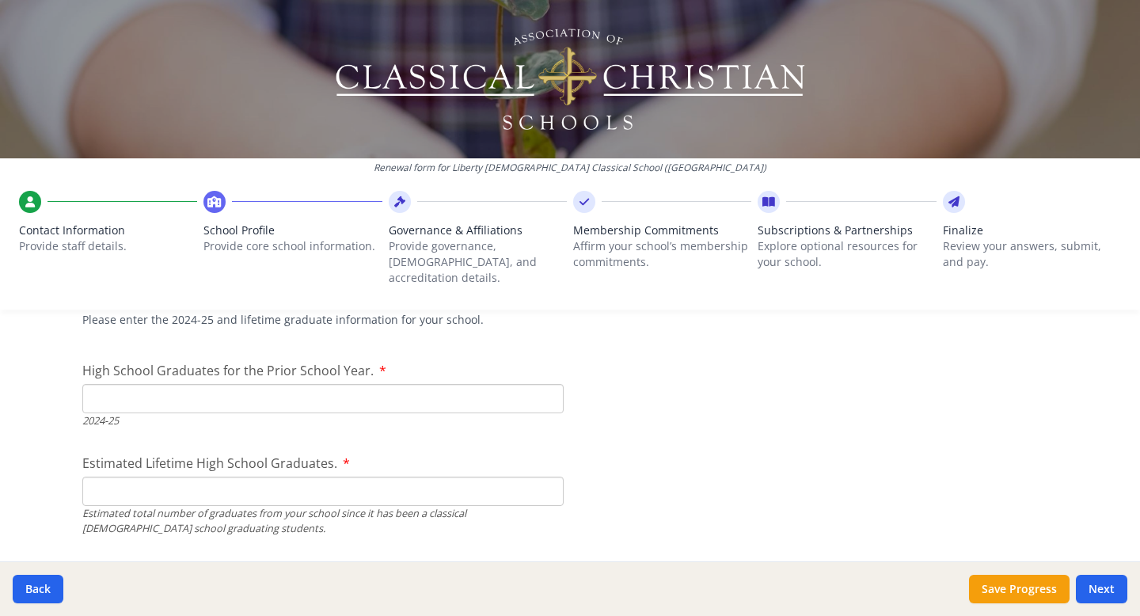
scroll to position [2278, 0]
type input "25"
click at [142, 387] on input "High School Graduates for the Prior School Year." at bounding box center [322, 395] width 481 height 29
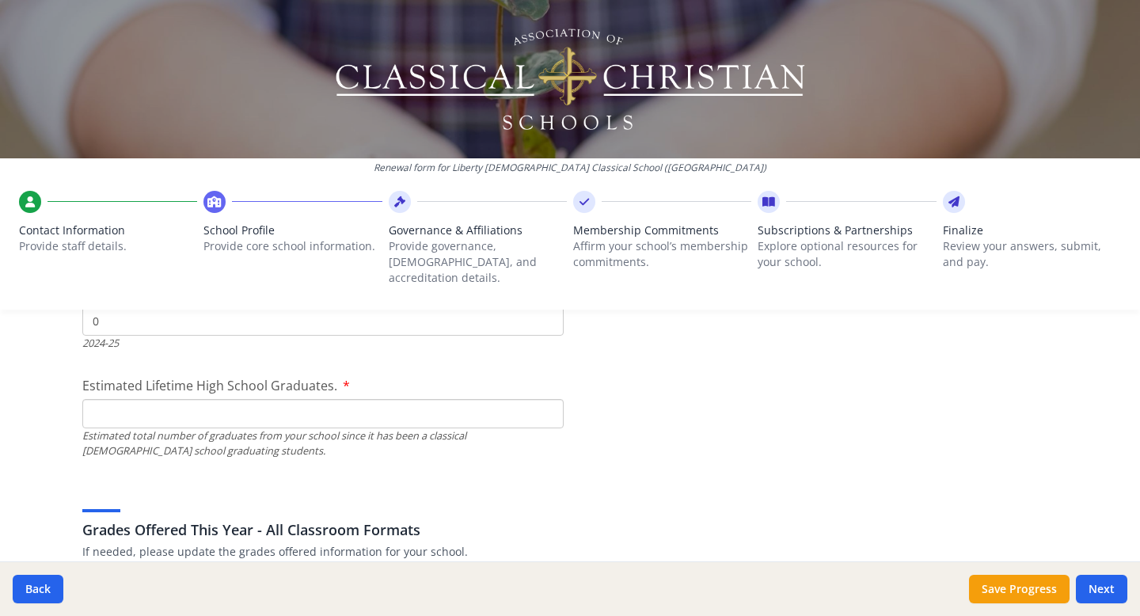
scroll to position [2354, 0]
type input "0"
click at [123, 399] on input "Estimated Lifetime High School Graduates." at bounding box center [322, 411] width 481 height 29
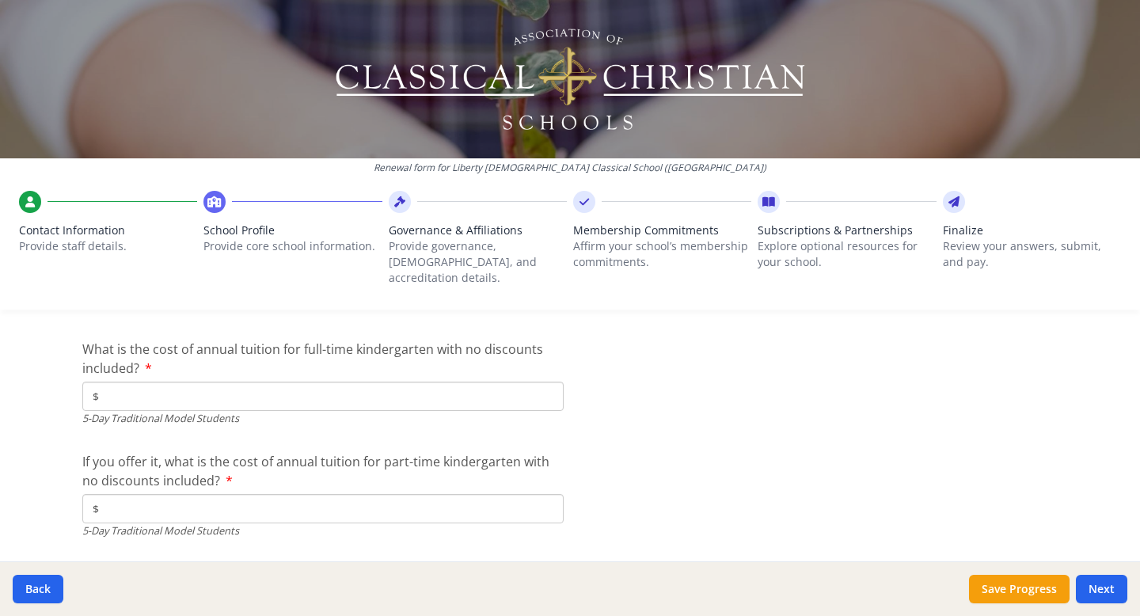
scroll to position [4151, 0]
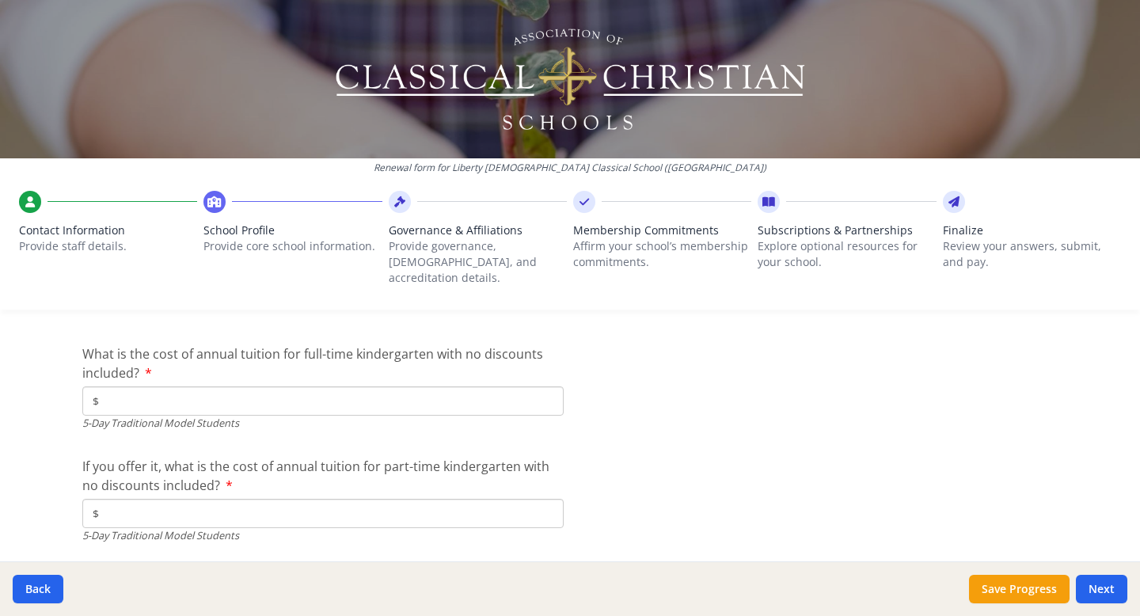
type input "0"
click at [135, 388] on input "$" at bounding box center [322, 400] width 481 height 29
type input "$6 575"
click at [120, 499] on input "$" at bounding box center [322, 513] width 481 height 29
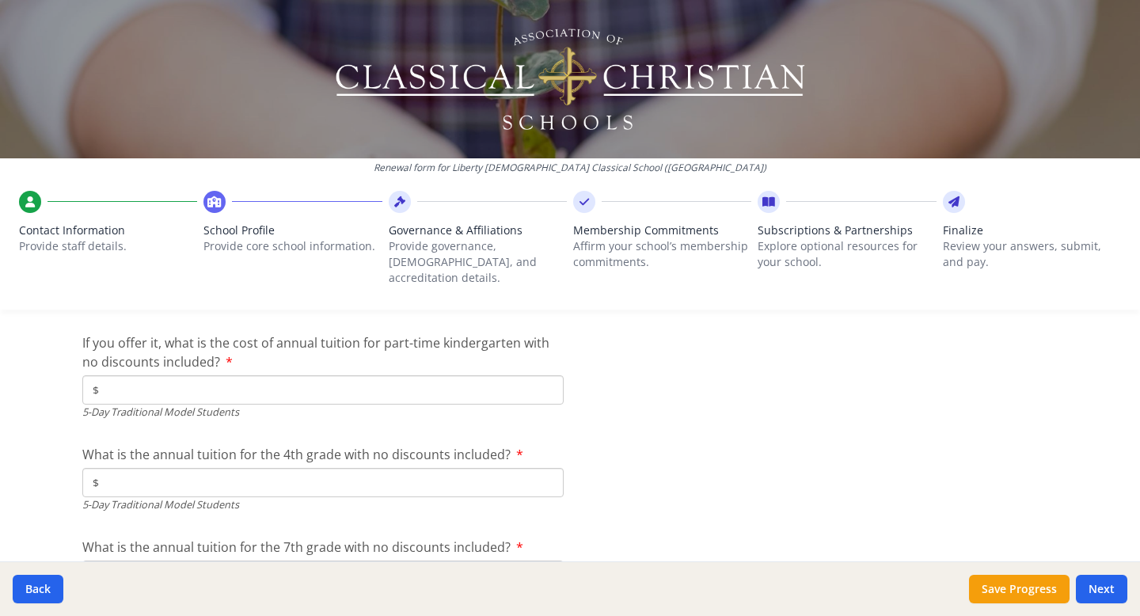
scroll to position [4279, 0]
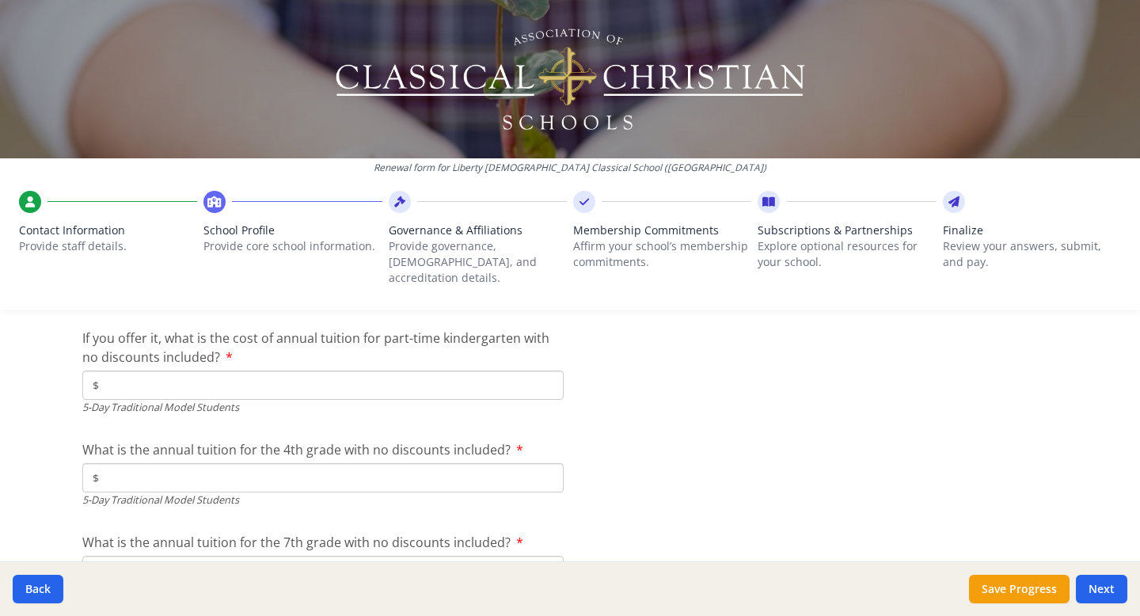
click at [175, 463] on input "$" at bounding box center [322, 477] width 481 height 29
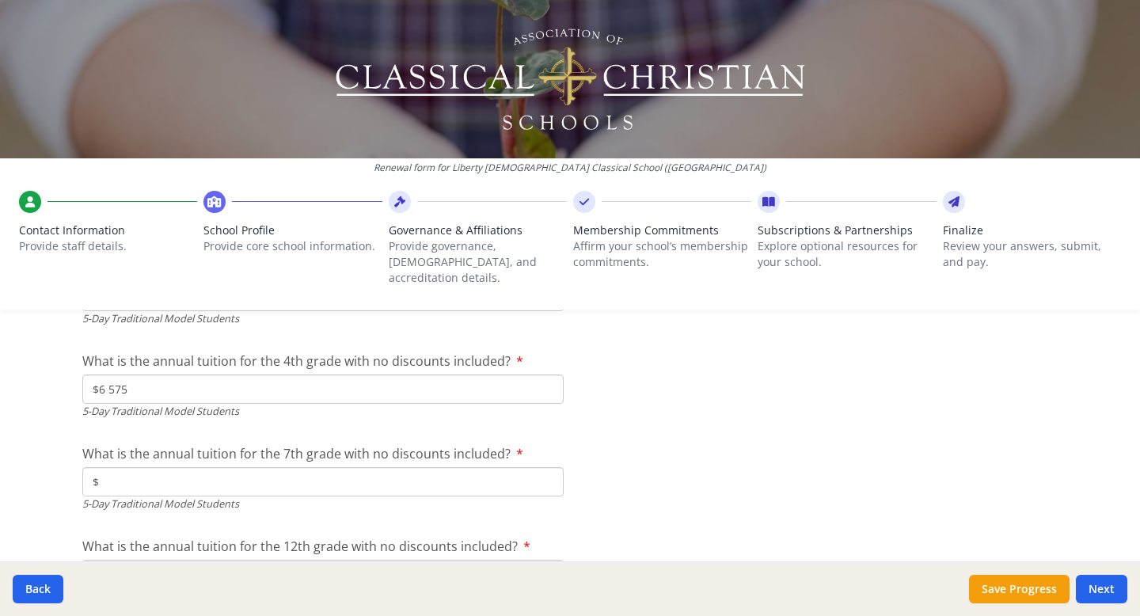
scroll to position [4375, 0]
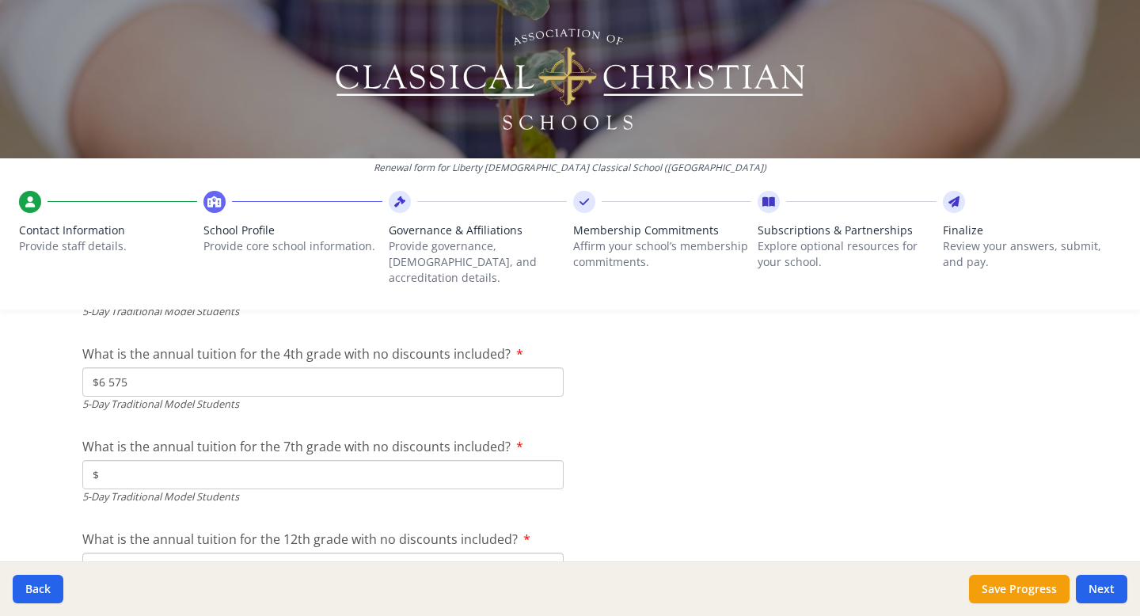
type input "$6 575"
click at [275, 460] on input "$" at bounding box center [322, 474] width 481 height 29
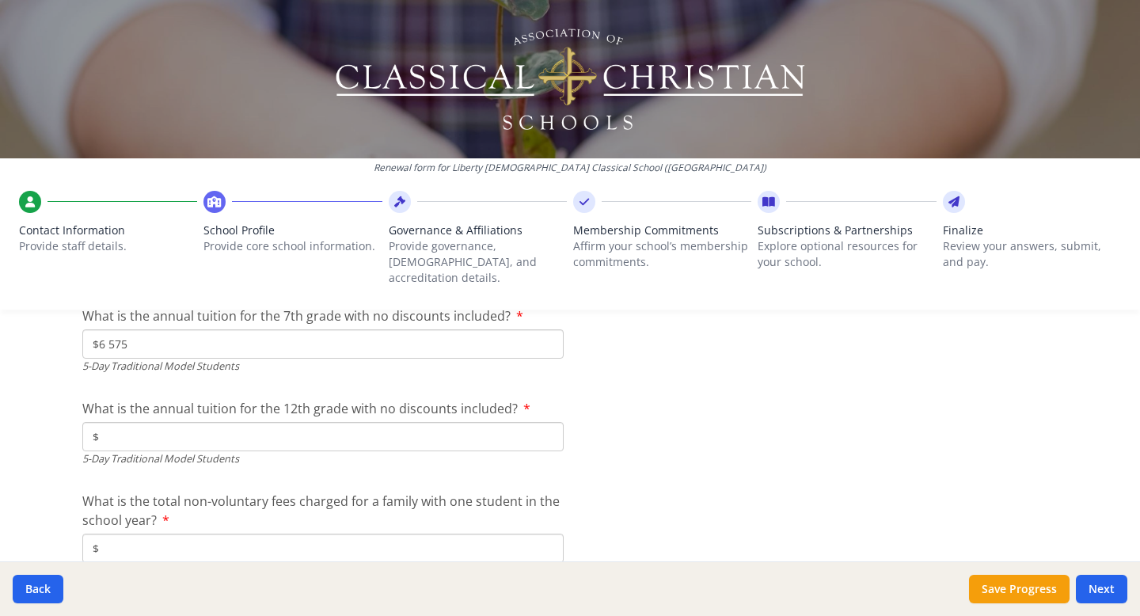
scroll to position [4507, 0]
type input "$6 575"
click at [283, 420] on input "$" at bounding box center [322, 434] width 481 height 29
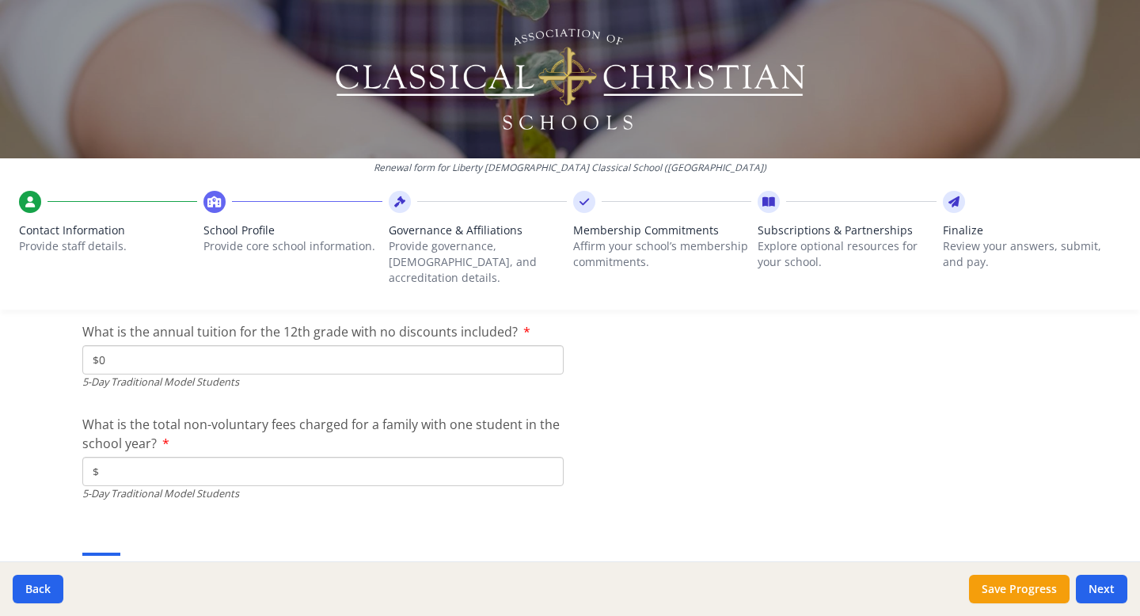
scroll to position [4584, 0]
type input "$6 575"
click at [126, 459] on input "$" at bounding box center [322, 468] width 481 height 29
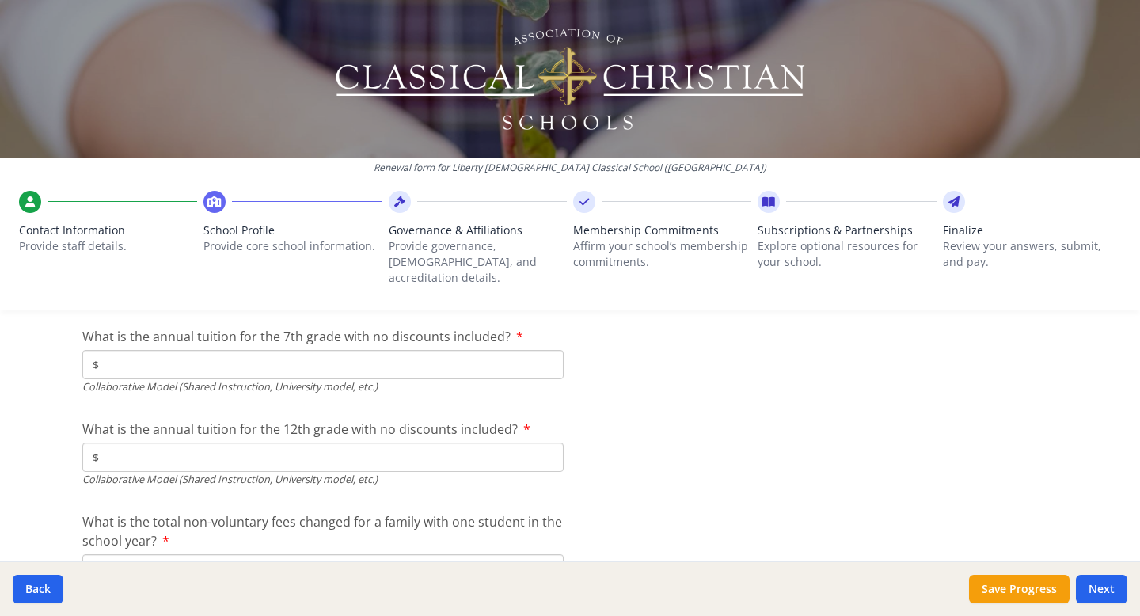
scroll to position [5294, 0]
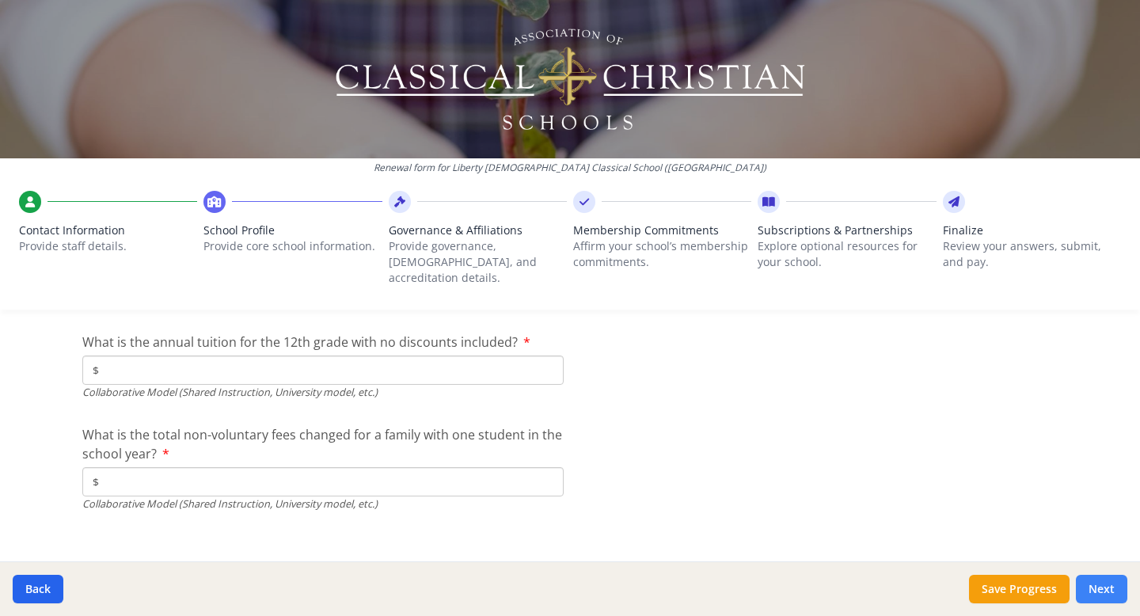
type input "$25"
click at [1102, 587] on button "Next" at bounding box center [1101, 589] width 51 height 28
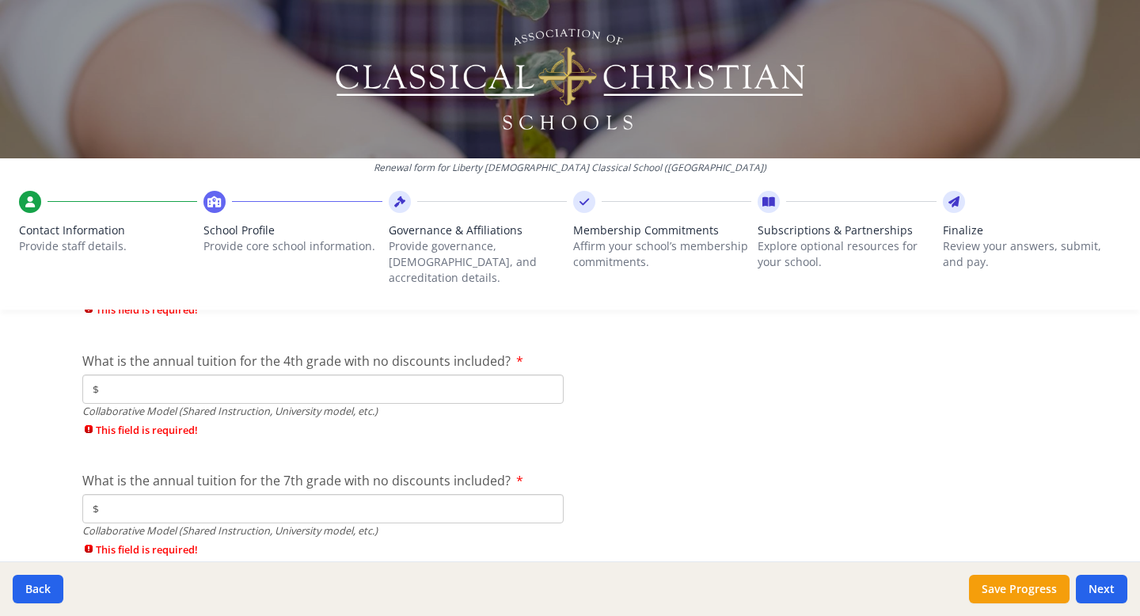
scroll to position [5333, 0]
click at [447, 375] on input "$" at bounding box center [322, 389] width 481 height 29
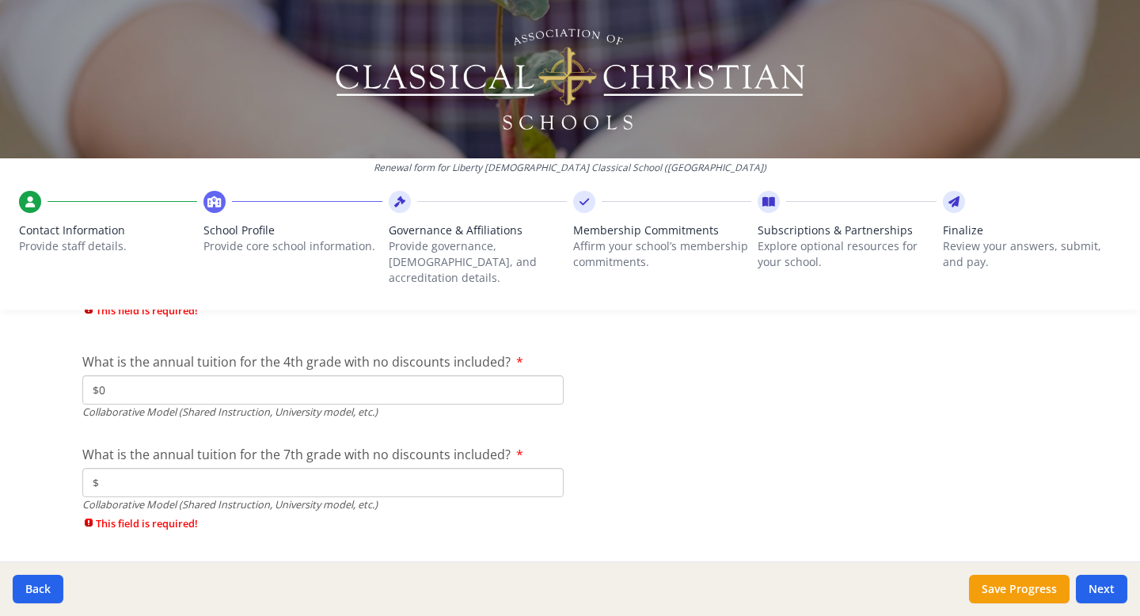
type input "$0"
click at [385, 468] on input "$" at bounding box center [322, 482] width 481 height 29
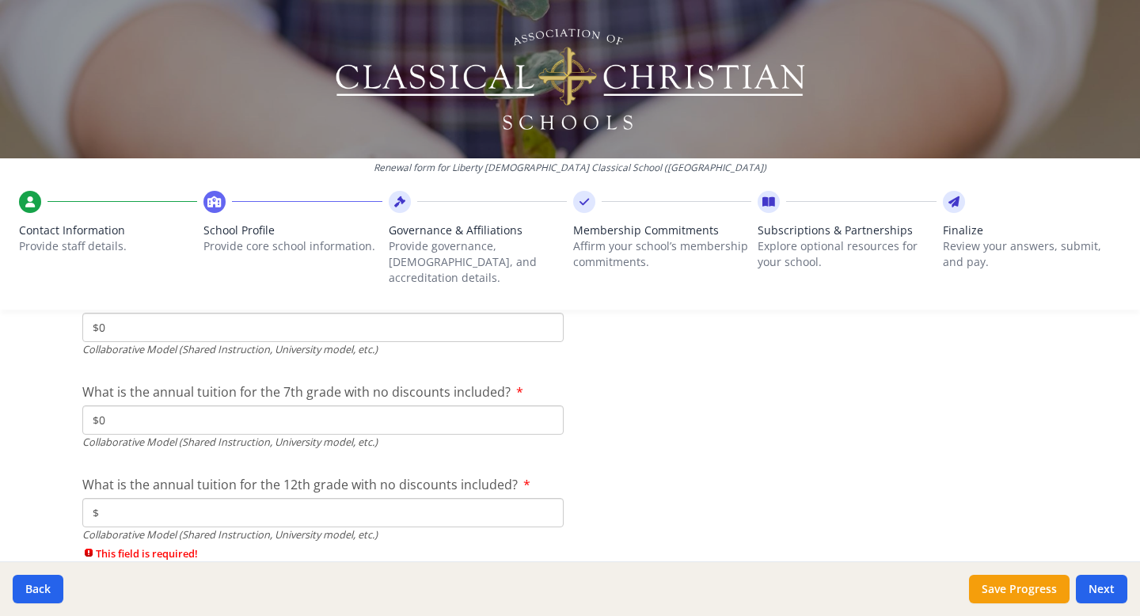
scroll to position [5412, 0]
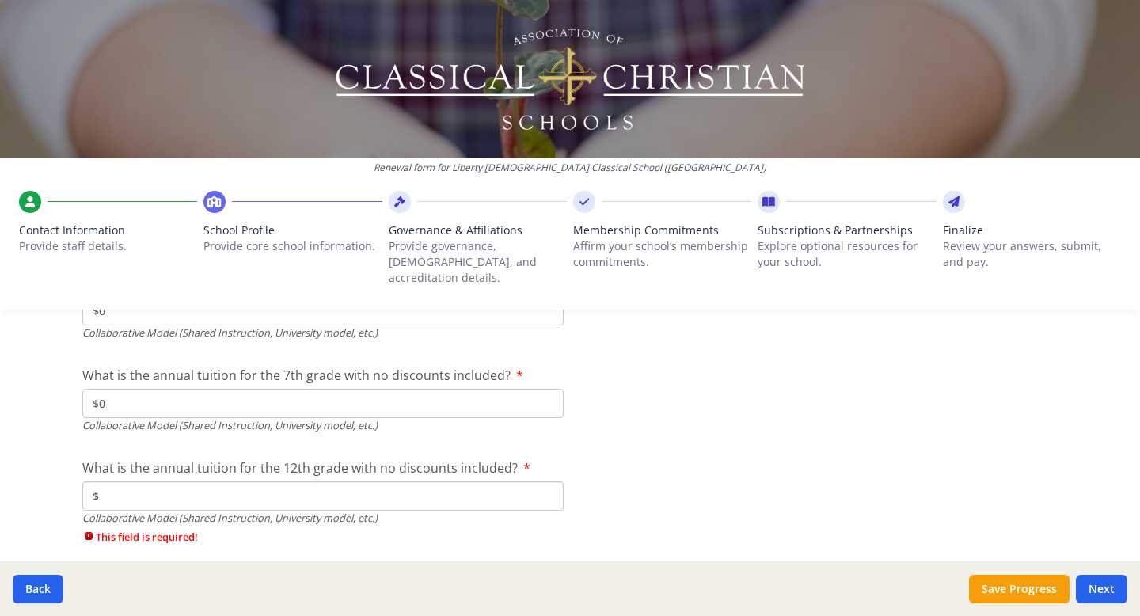
type input "$0"
click at [326, 481] on input "$" at bounding box center [322, 495] width 481 height 29
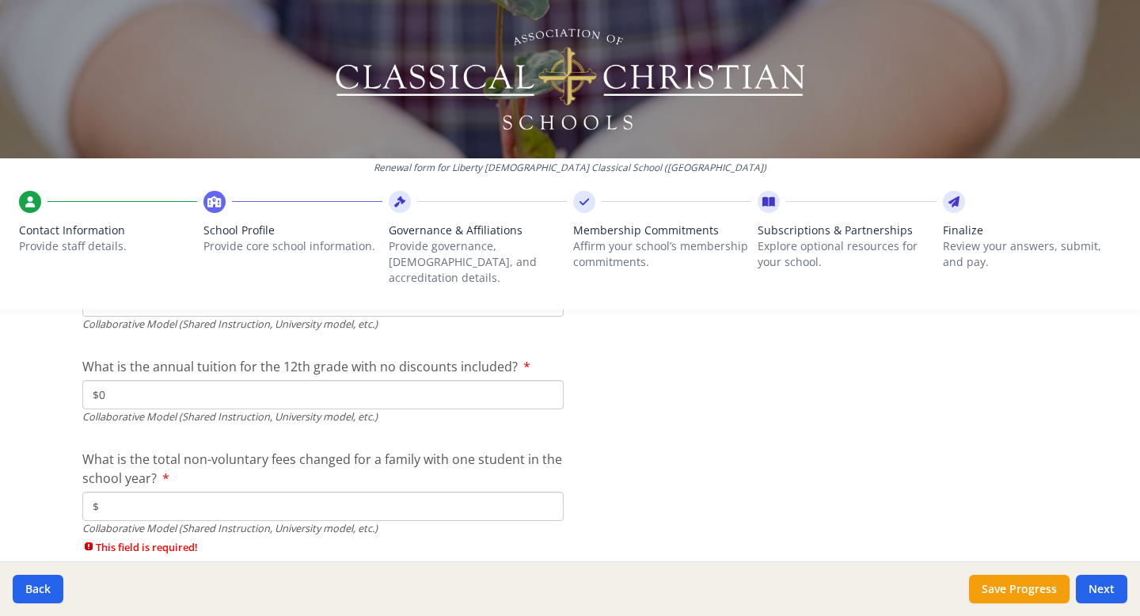
scroll to position [5565, 0]
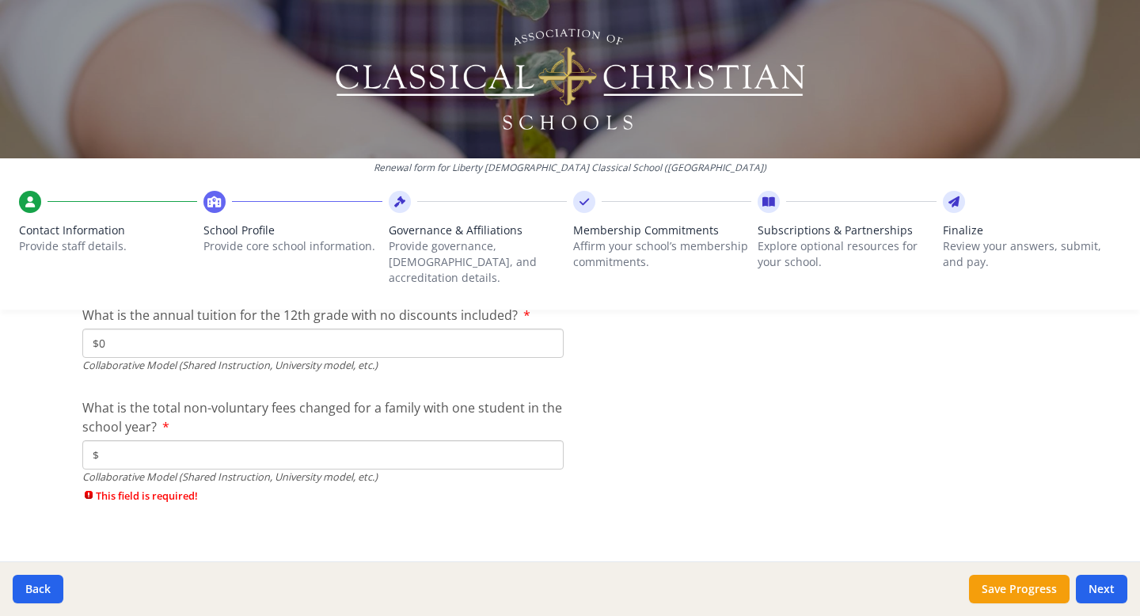
type input "$0"
click at [271, 440] on input "$" at bounding box center [322, 454] width 481 height 29
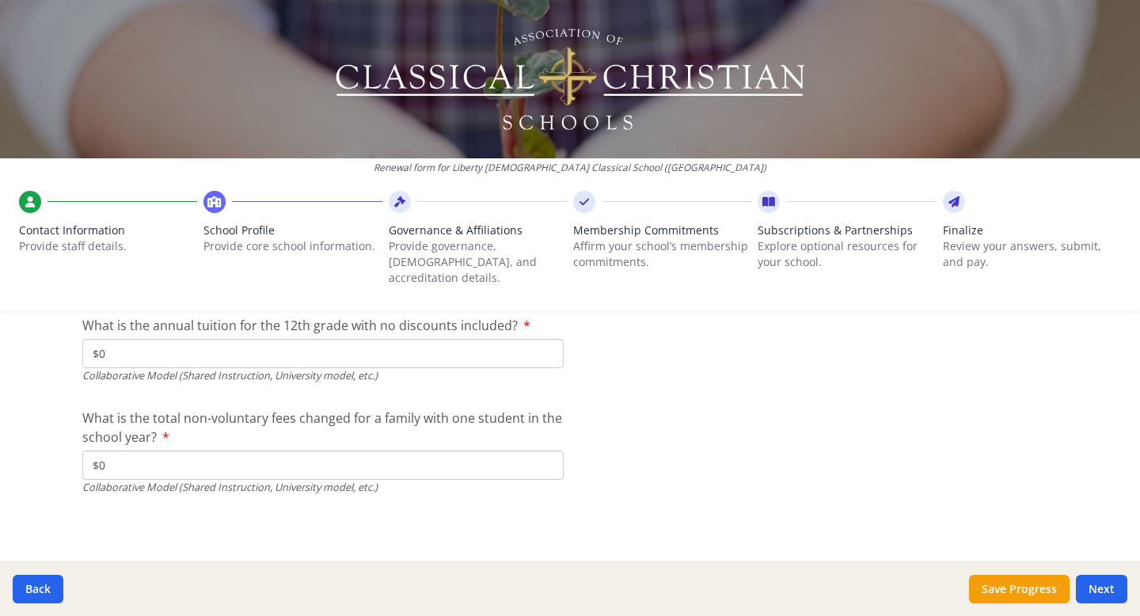
scroll to position [5538, 0]
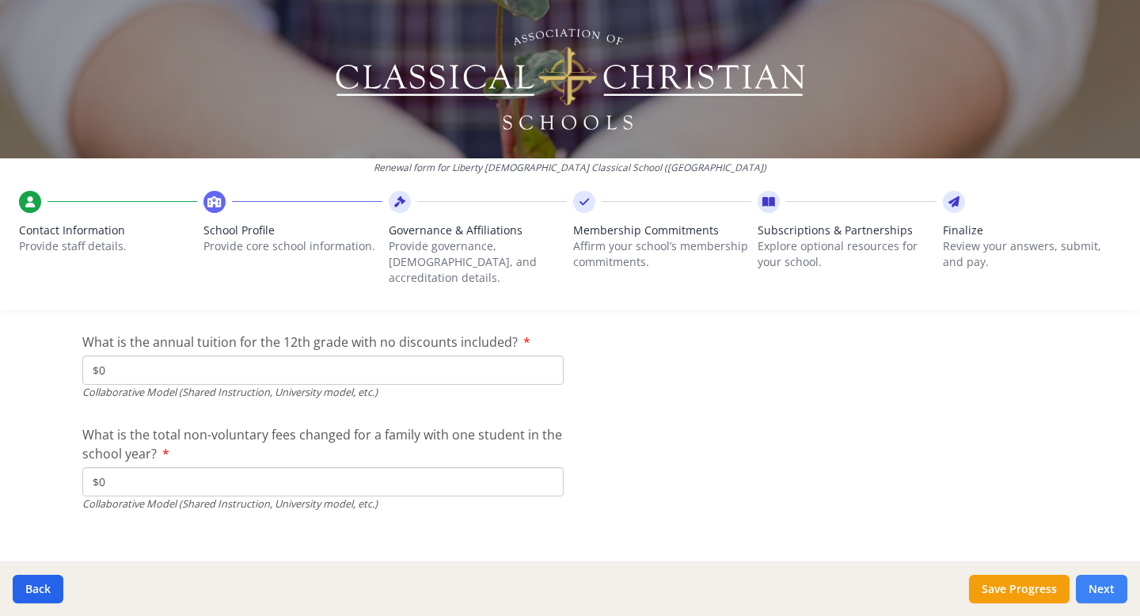
type input "$0"
click at [1110, 586] on button "Next" at bounding box center [1101, 589] width 51 height 28
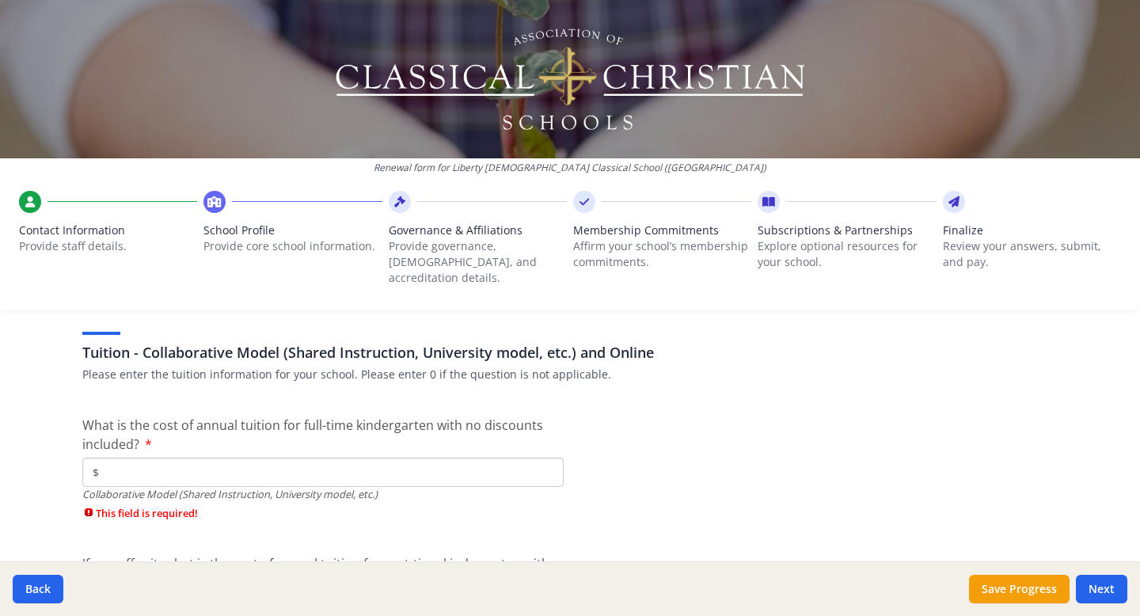
scroll to position [5005, 0]
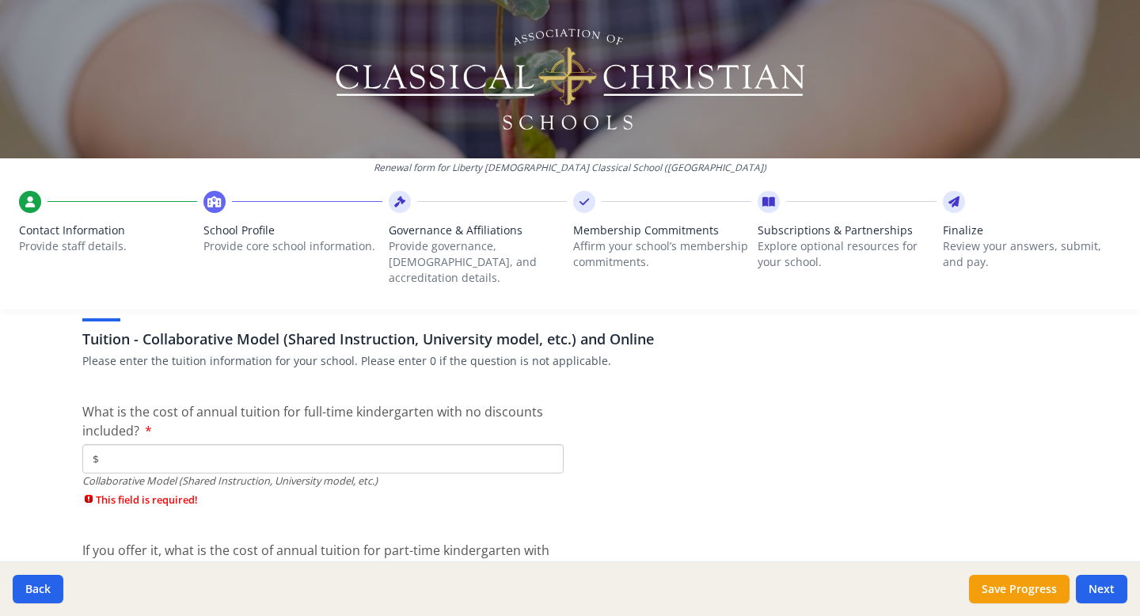
click at [522, 444] on input "$" at bounding box center [322, 458] width 481 height 29
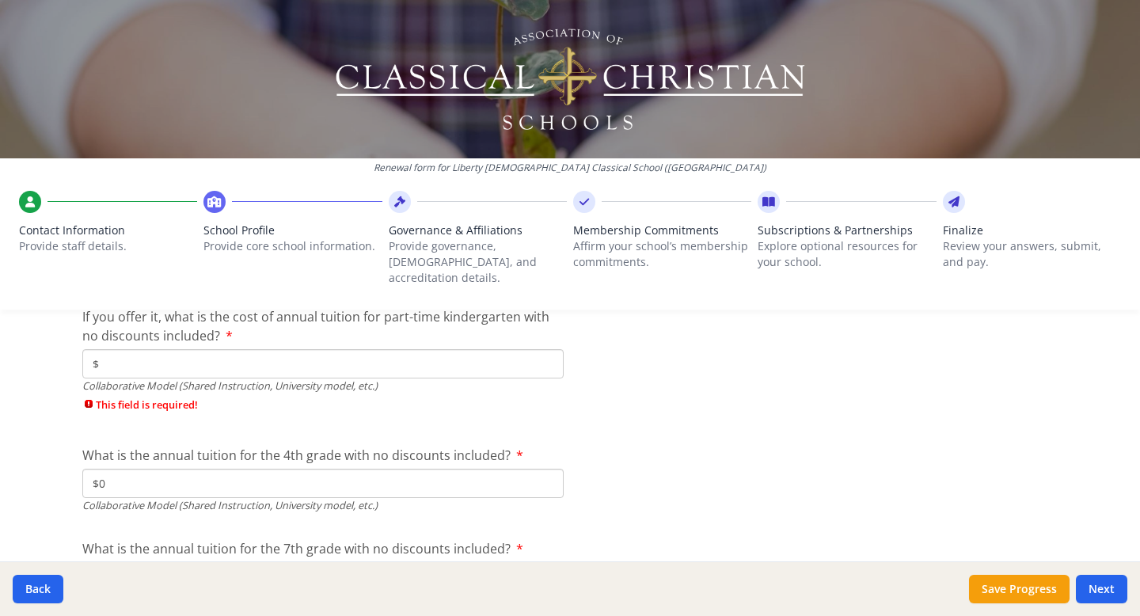
scroll to position [5203, 0]
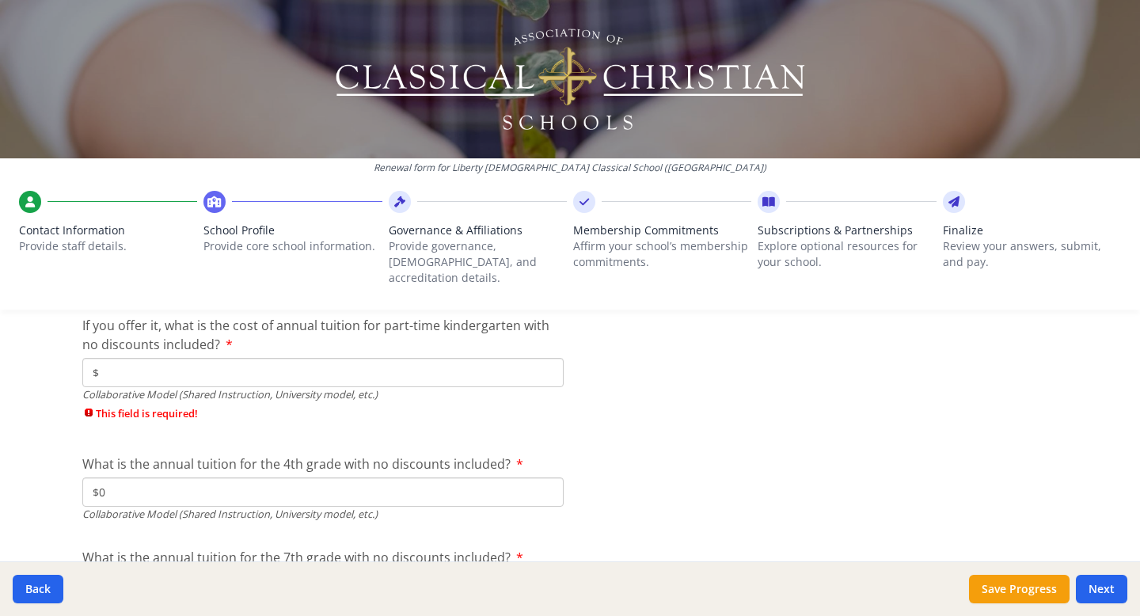
type input "$0"
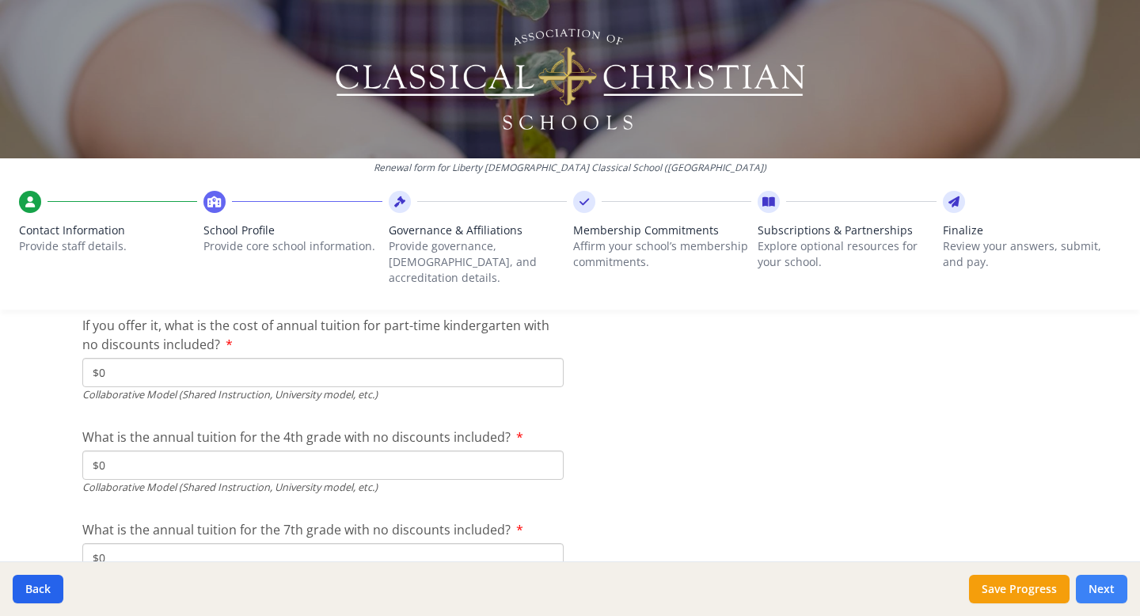
type input "$0"
click at [1110, 584] on button "Next" at bounding box center [1101, 589] width 51 height 28
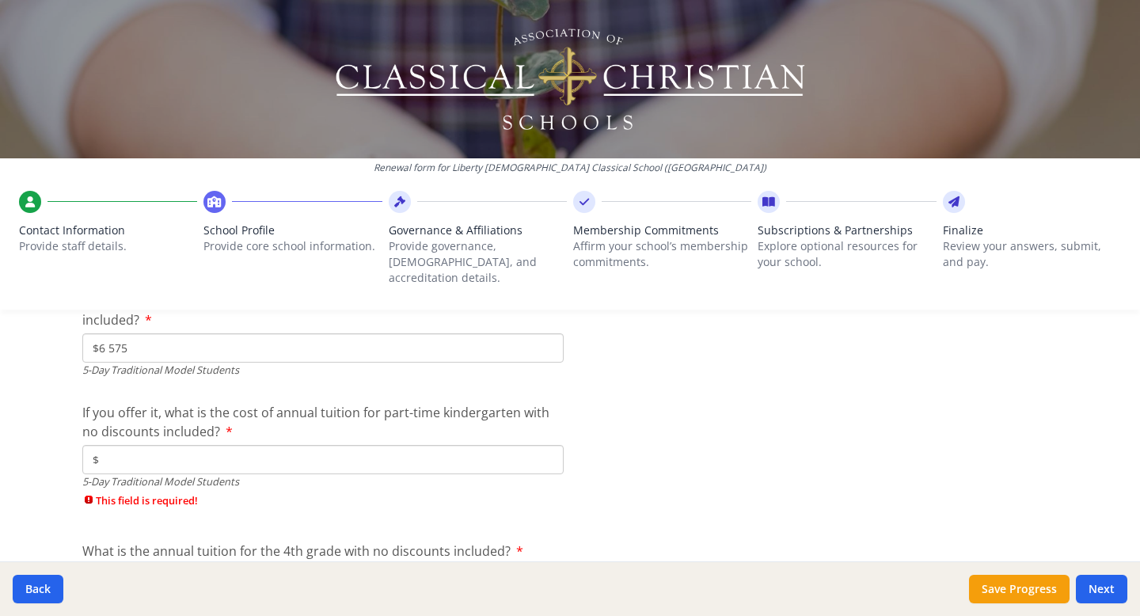
scroll to position [4372, 0]
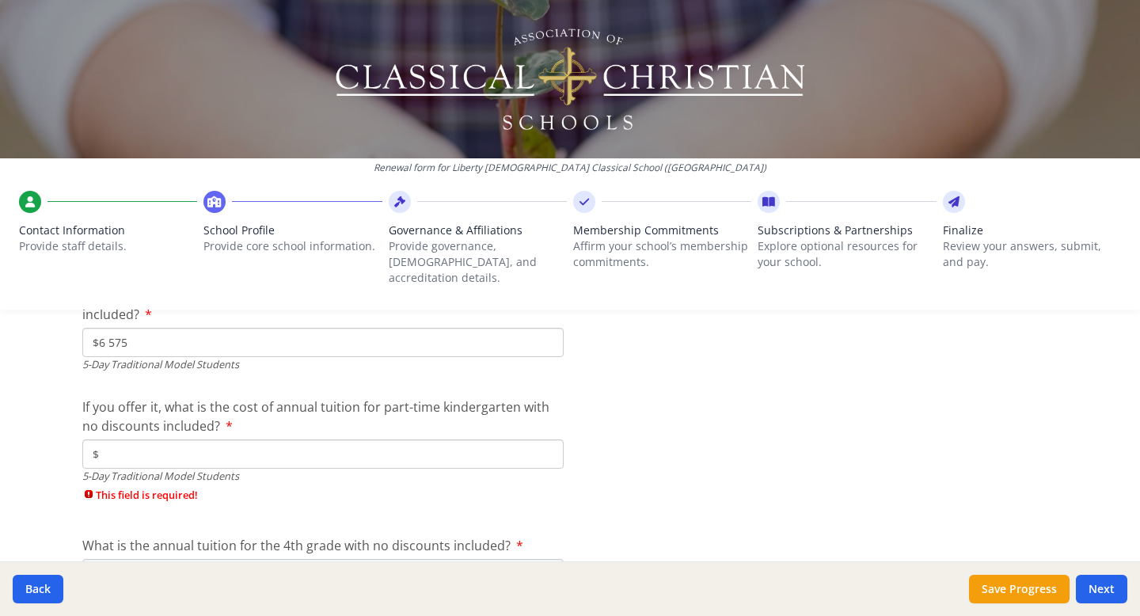
click at [435, 439] on input "$" at bounding box center [322, 453] width 481 height 29
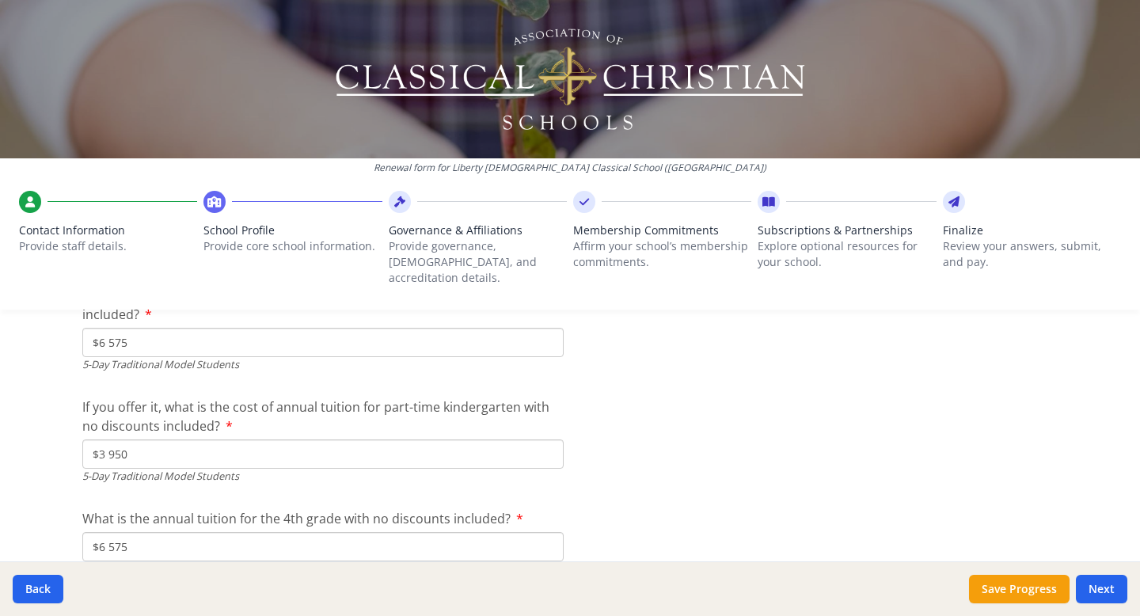
type input "$3 950"
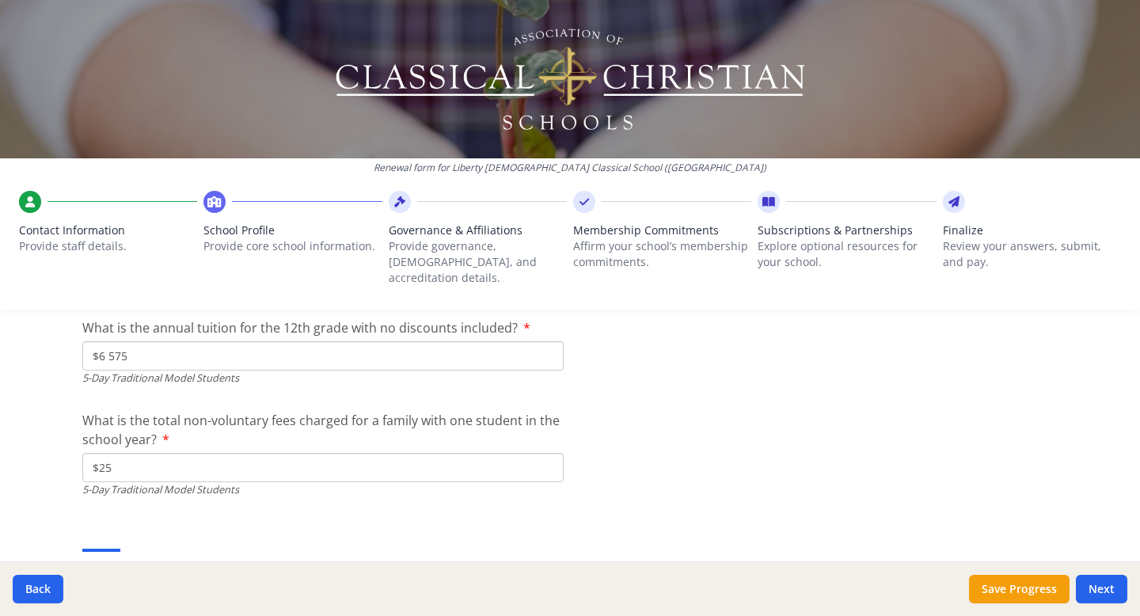
scroll to position [4755, 0]
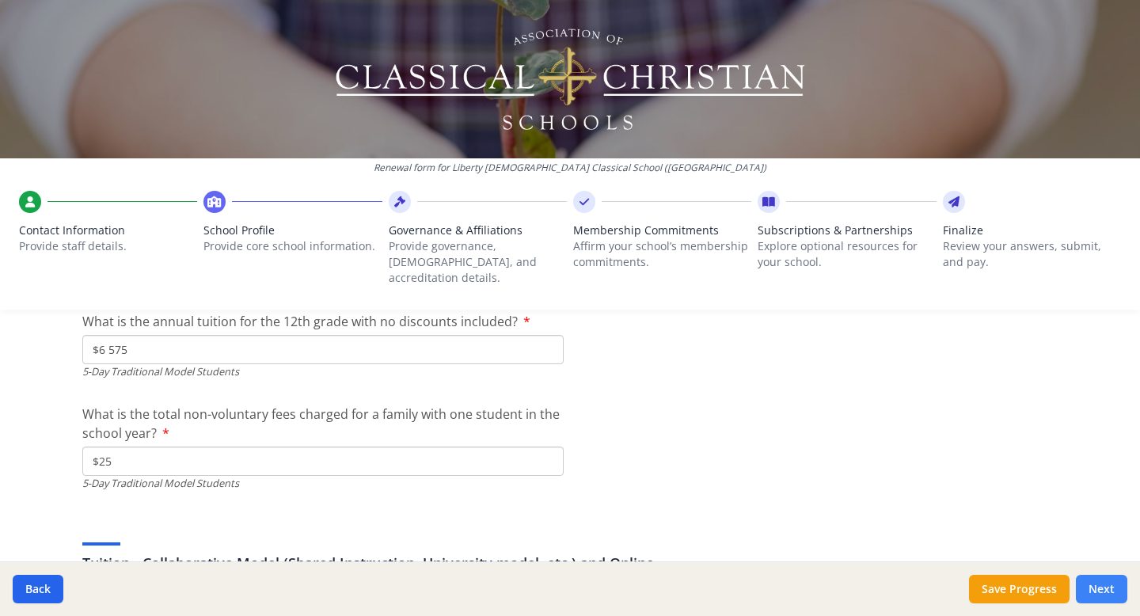
click at [1108, 584] on button "Next" at bounding box center [1101, 589] width 51 height 28
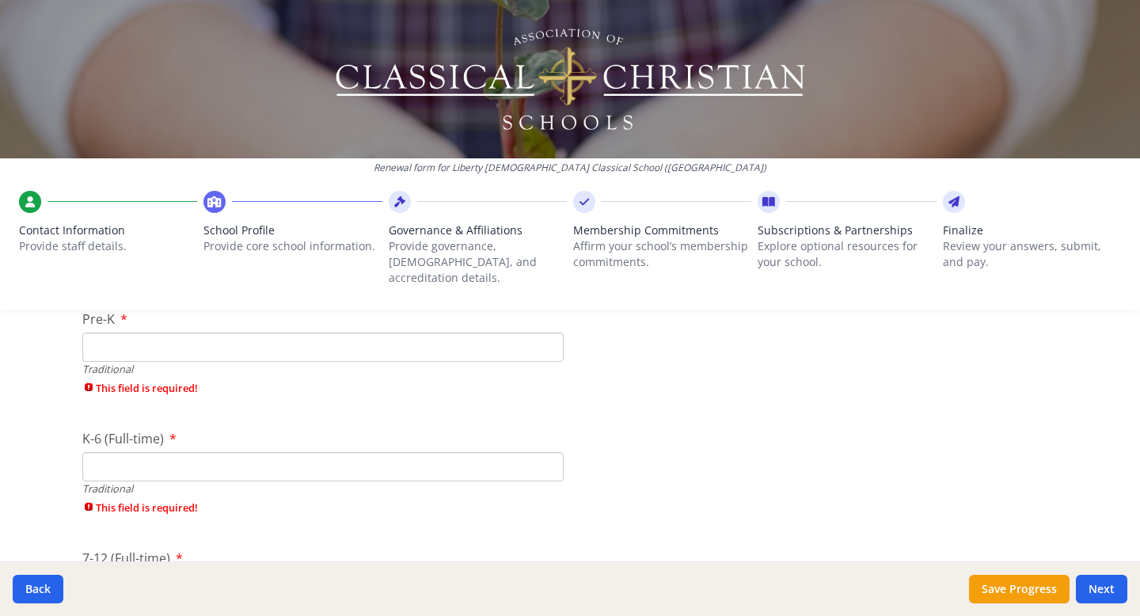
scroll to position [3336, 0]
click at [1014, 591] on button "Save Progress" at bounding box center [1019, 589] width 101 height 28
